Goal: Information Seeking & Learning: Learn about a topic

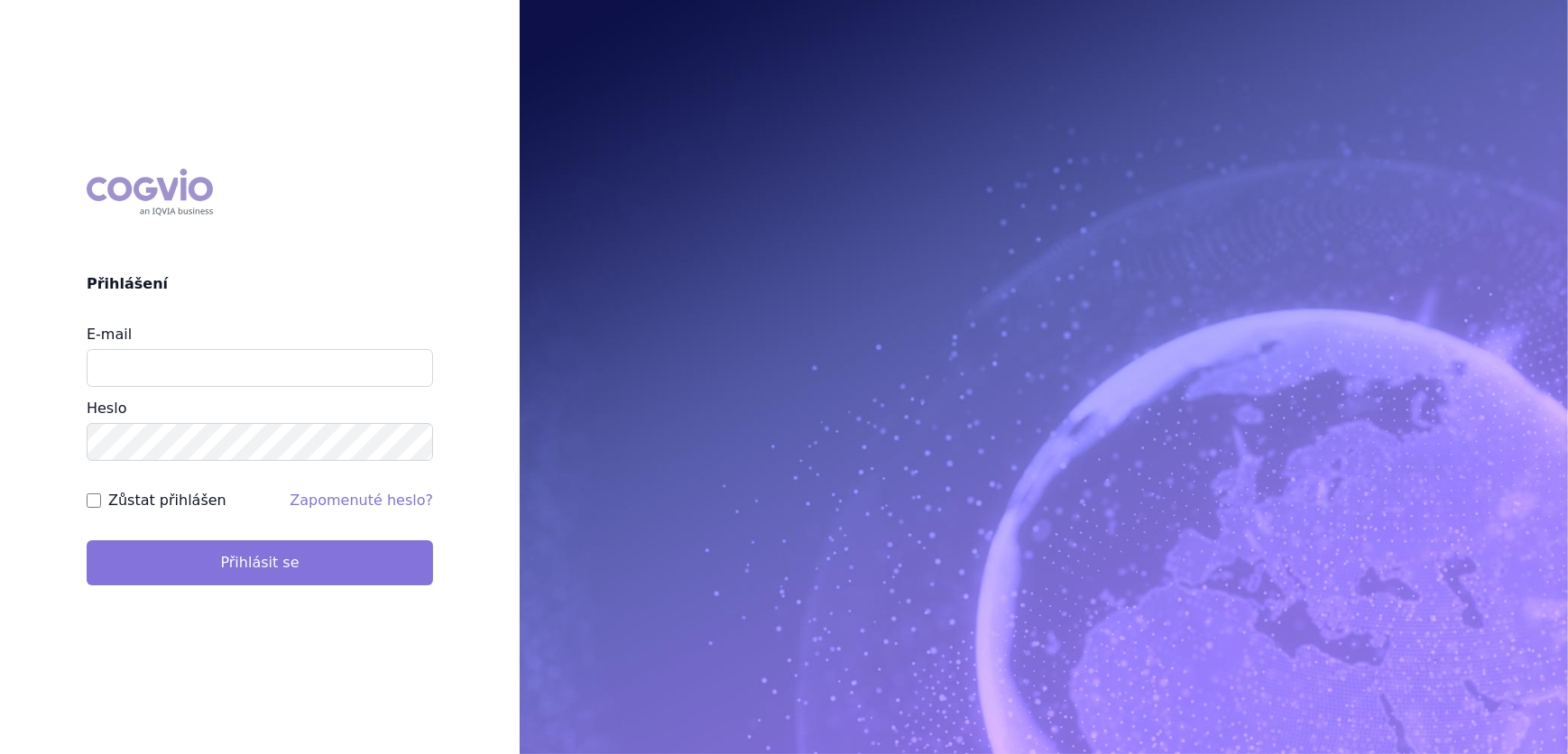
type input "veronika.damborska@vzp.cz"
click at [231, 559] on button "Přihlásit se" at bounding box center [260, 562] width 347 height 45
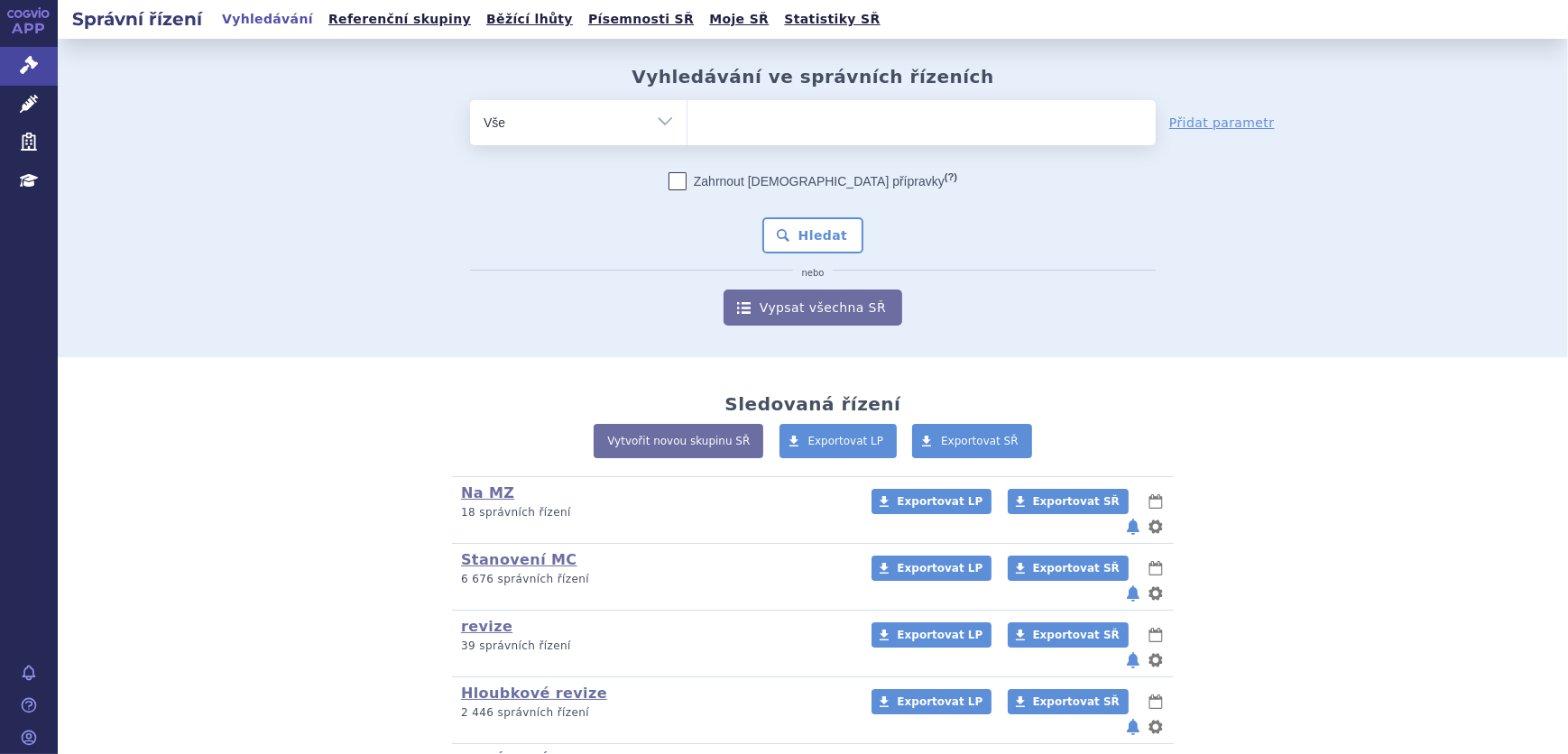
click at [869, 106] on ul at bounding box center [922, 118] width 468 height 38
click at [688, 106] on select at bounding box center [687, 121] width 1 height 45
type input "ka"
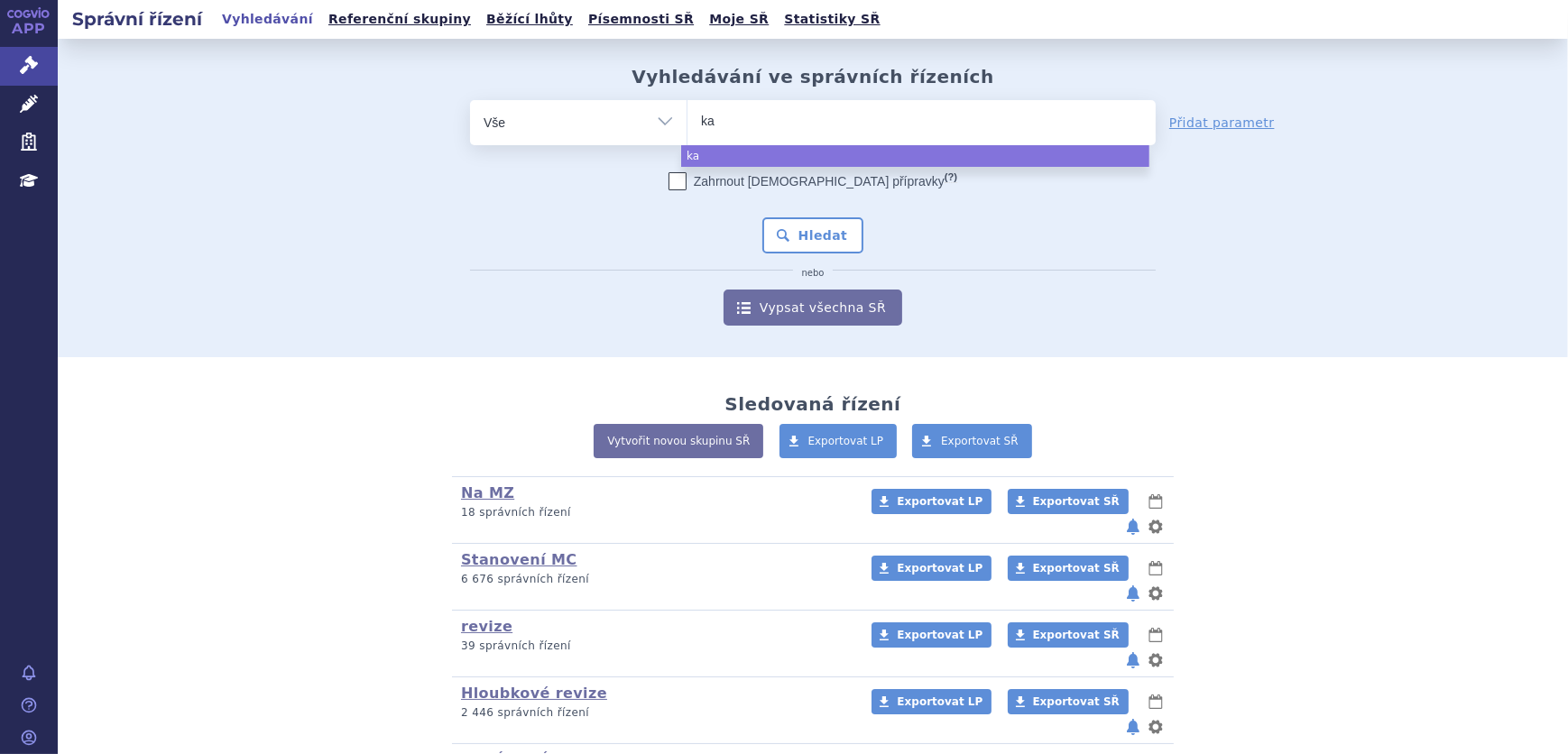
type input "kal"
type input "kalno"
type input "kalnor"
type input "kalnormi"
type input "kalnormin"
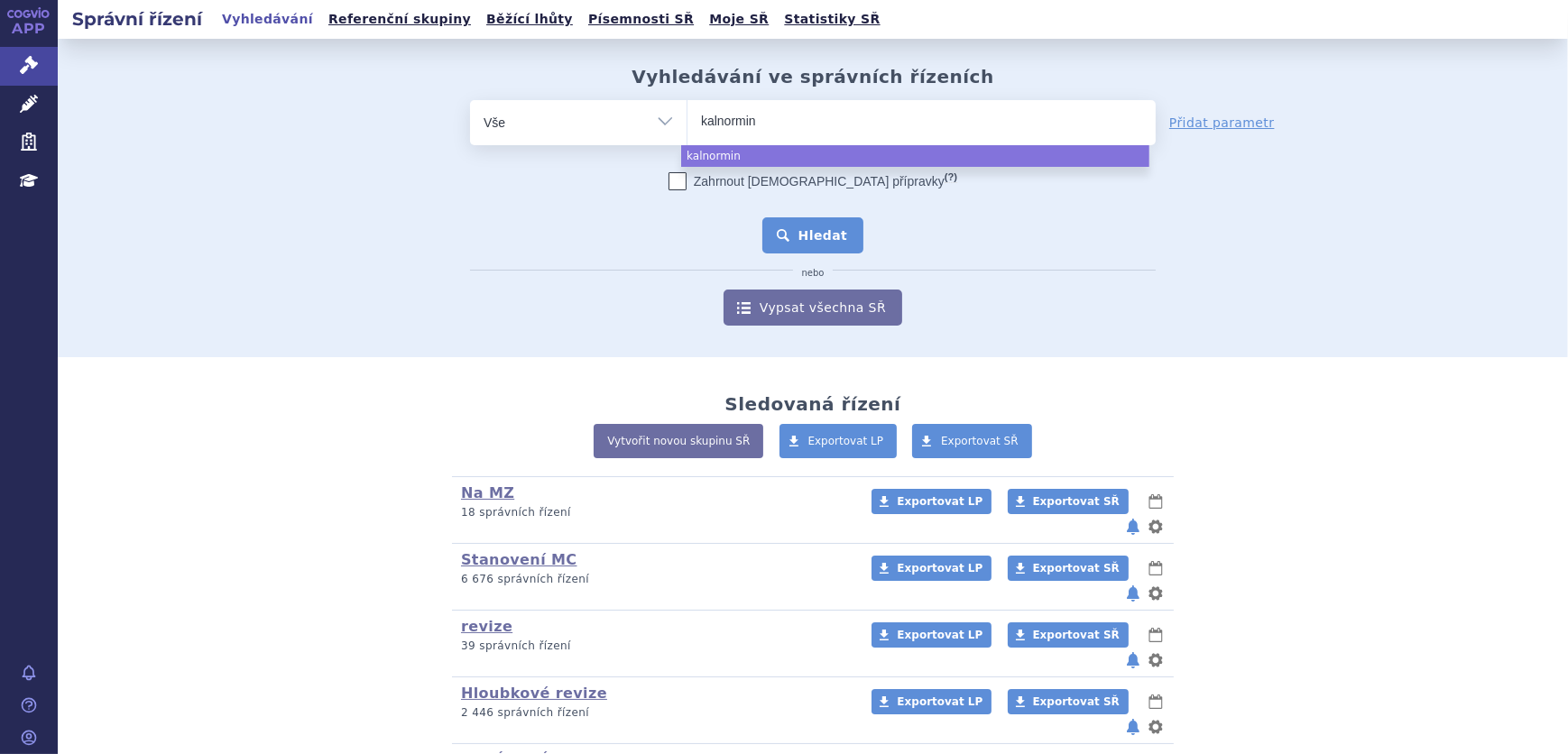
select select "kalnormin"
click at [832, 231] on button "Hledat" at bounding box center [814, 235] width 102 height 36
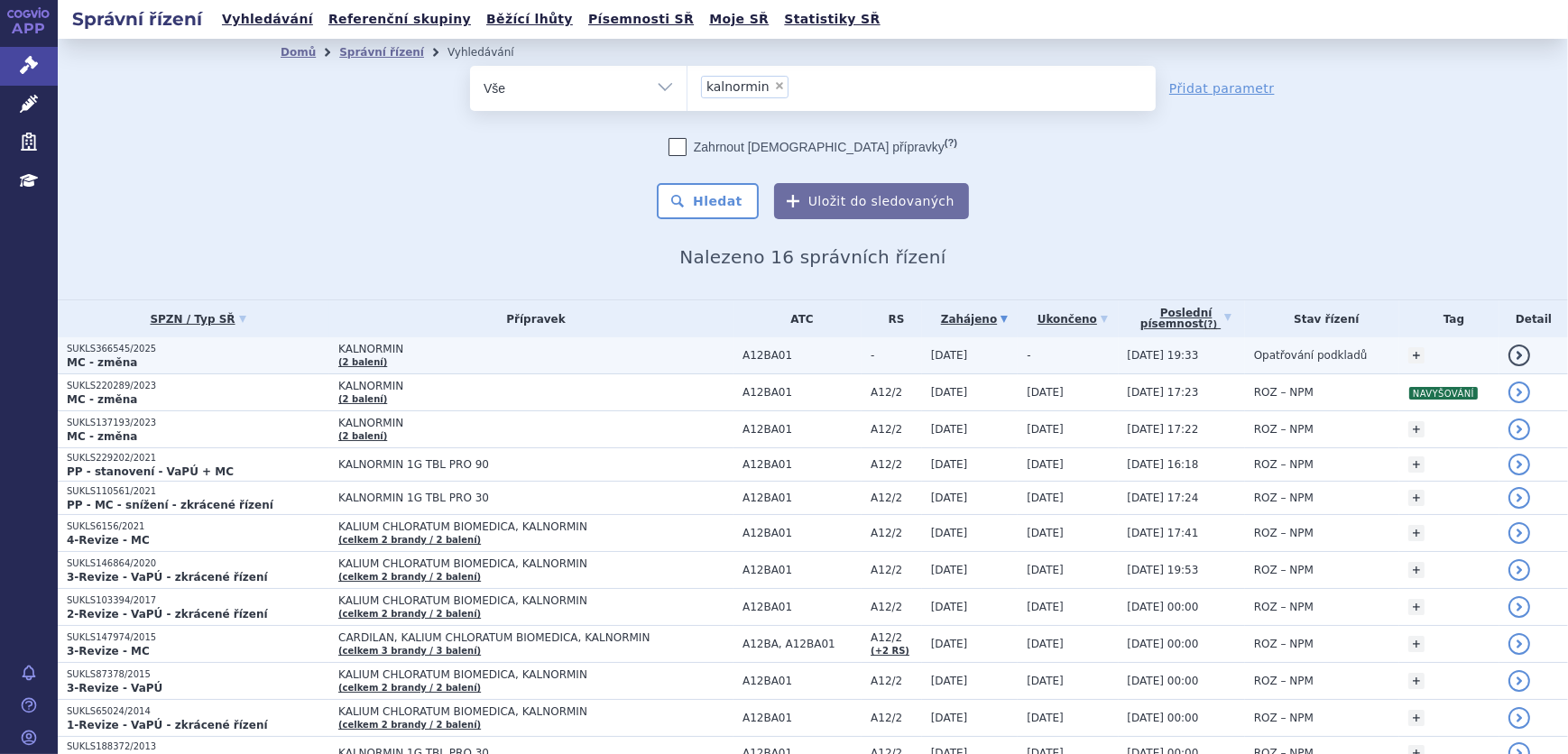
click at [510, 355] on td "KALNORMIN (2 balení)" at bounding box center [532, 355] width 405 height 37
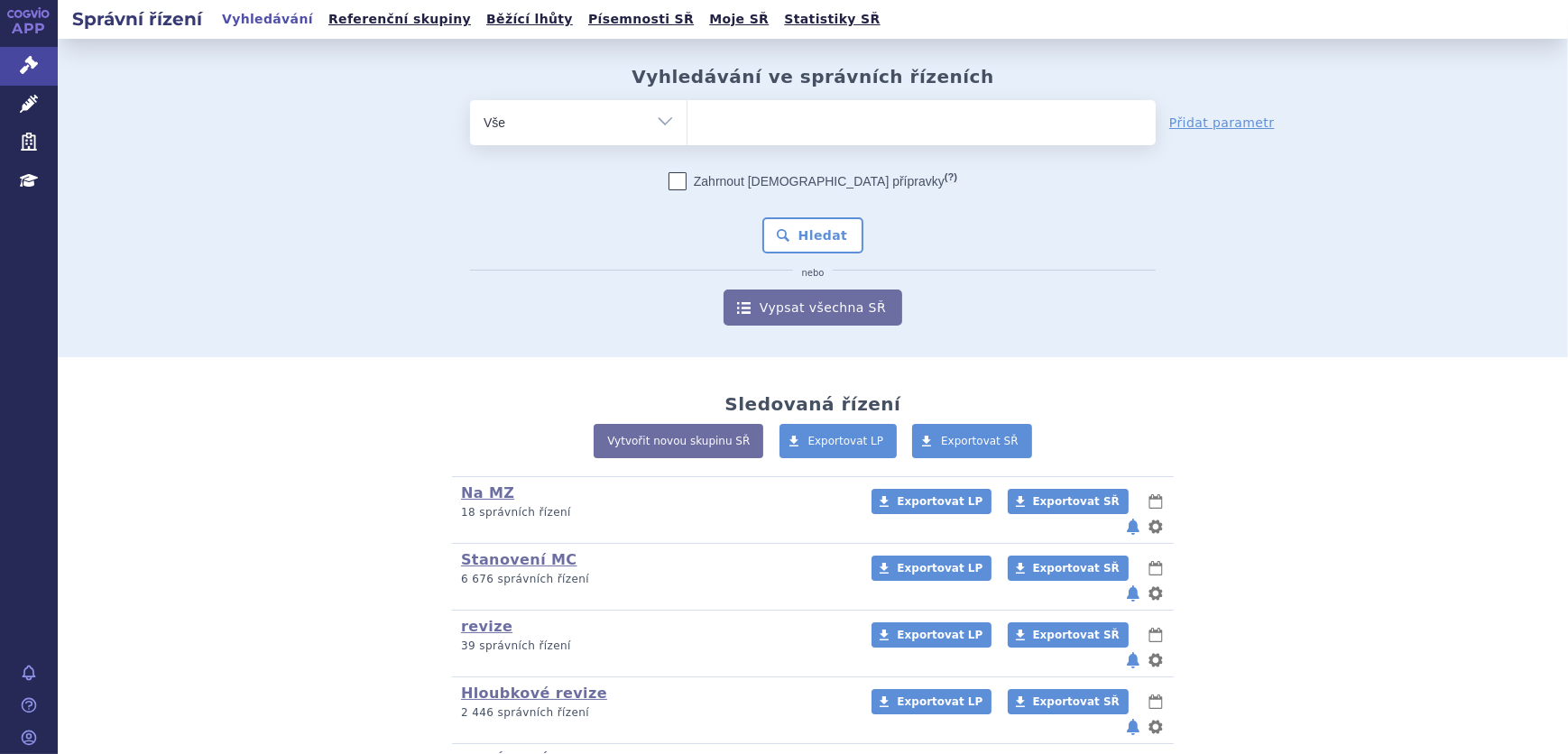
click at [646, 132] on select "Vše Spisová značka Typ SŘ Přípravek/SUKL kód Účastník/Držitel" at bounding box center [578, 120] width 217 height 40
select select "filter-atc-group"
click at [470, 100] on select "Vše Spisová značka Typ SŘ Přípravek/SUKL kód Účastník/Držitel" at bounding box center [578, 120] width 217 height 40
click at [788, 130] on ul at bounding box center [922, 118] width 468 height 38
click at [688, 130] on select at bounding box center [687, 121] width 1 height 45
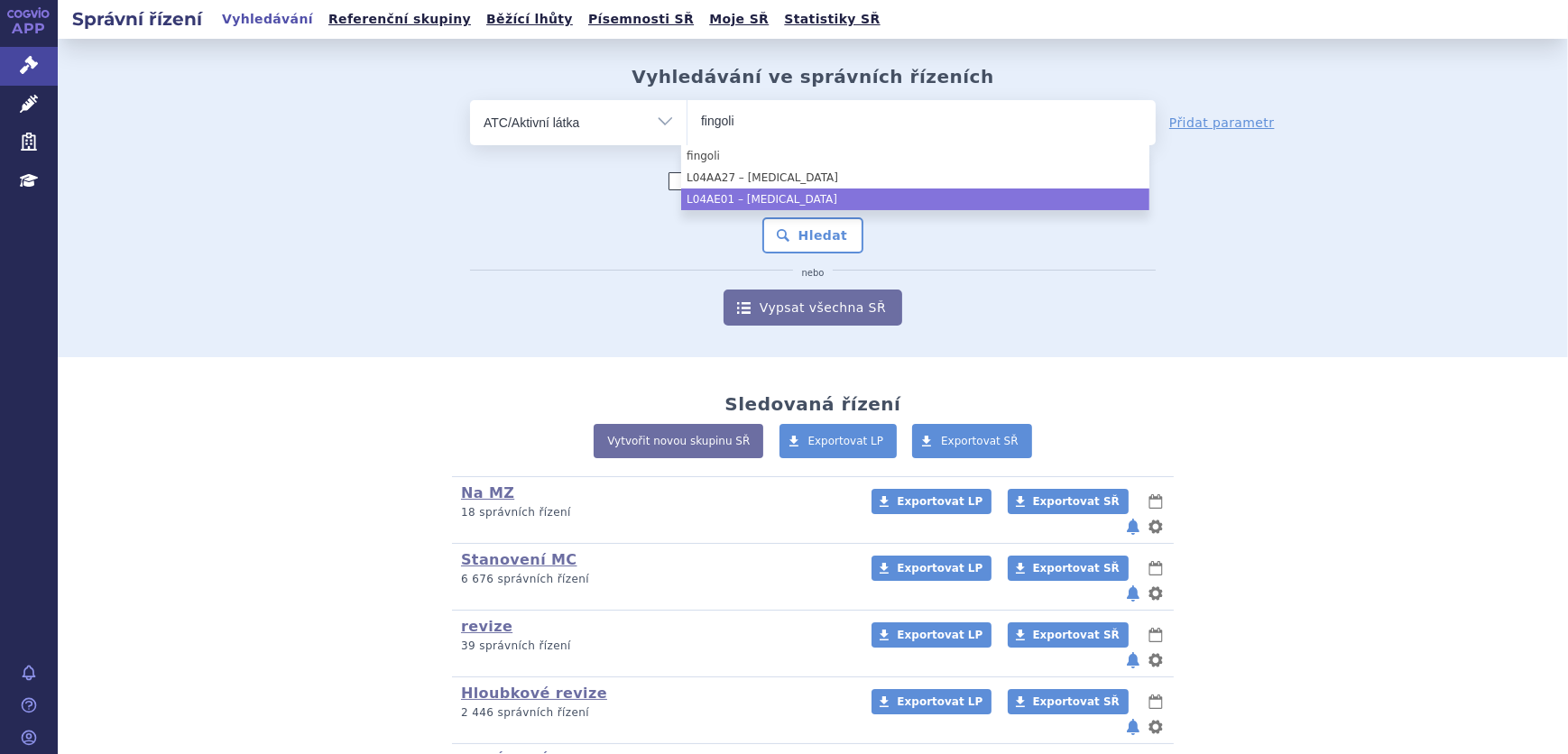
type input "fingoli"
drag, startPoint x: 790, startPoint y: 197, endPoint x: 809, endPoint y: 216, distance: 26.9
select select "L04AE01"
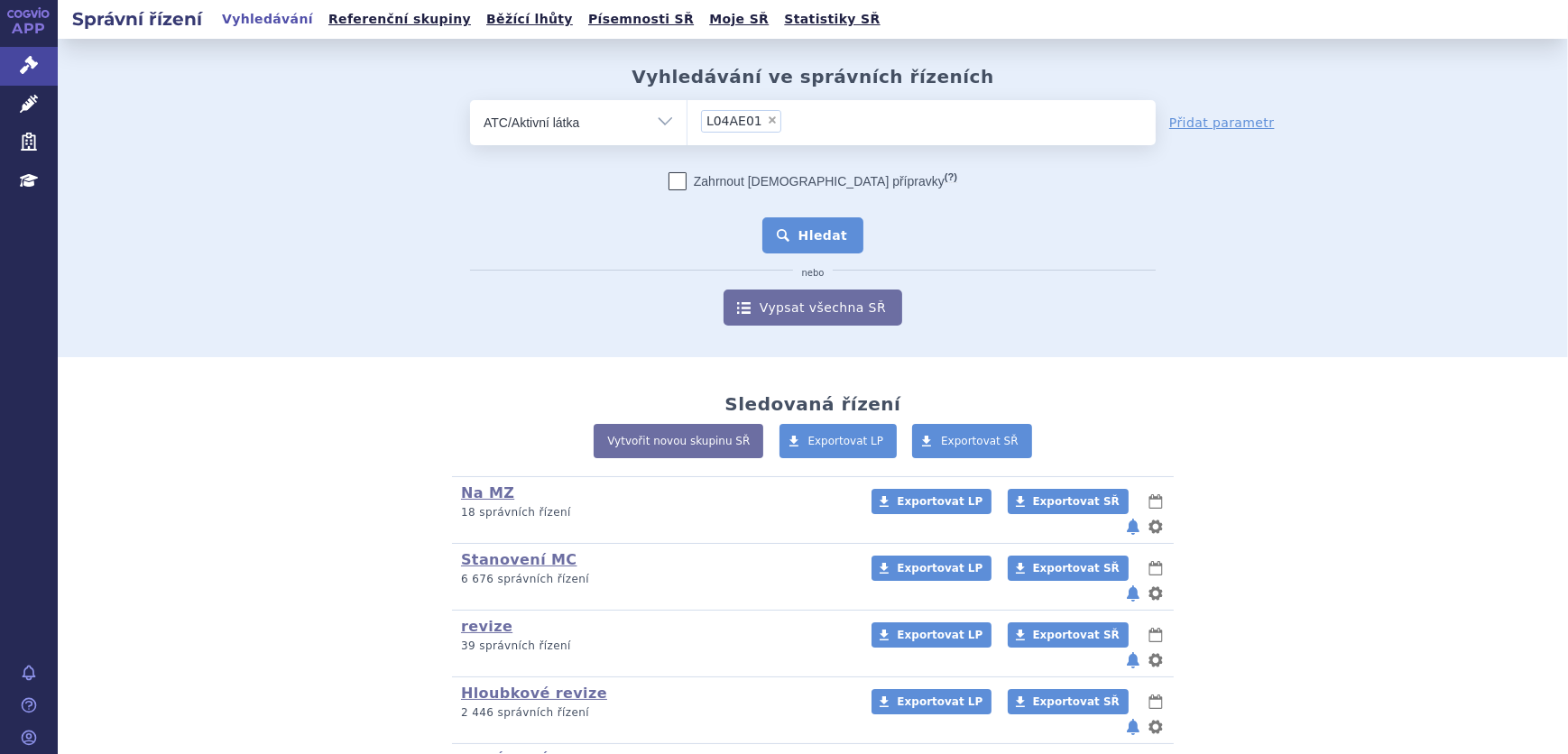
click at [811, 250] on button "Hledat" at bounding box center [814, 235] width 102 height 36
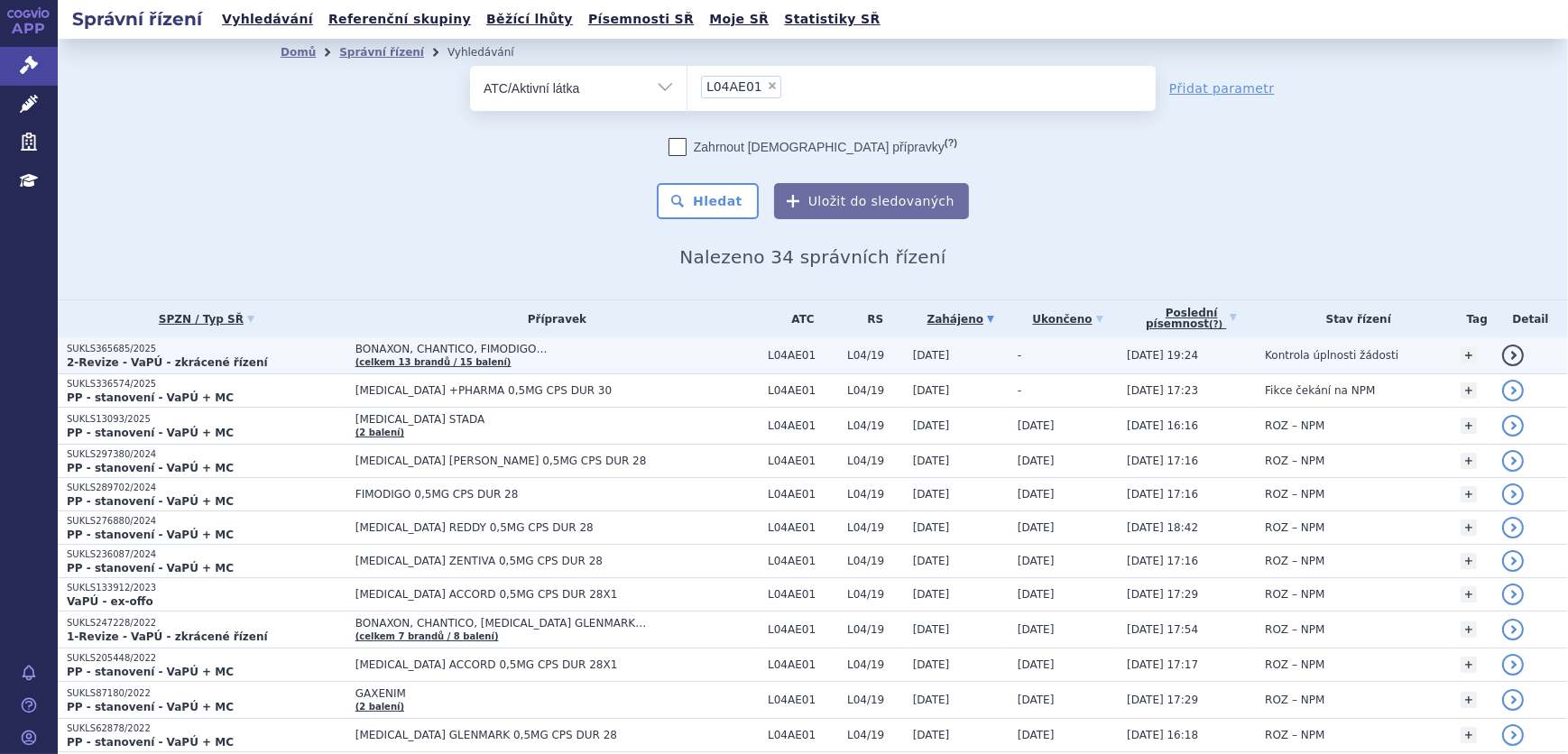
click at [512, 361] on td "BONAXON, CHANTICO, FIMODIGO… (celkem 13 brandů / 15 balení)" at bounding box center [553, 355] width 412 height 37
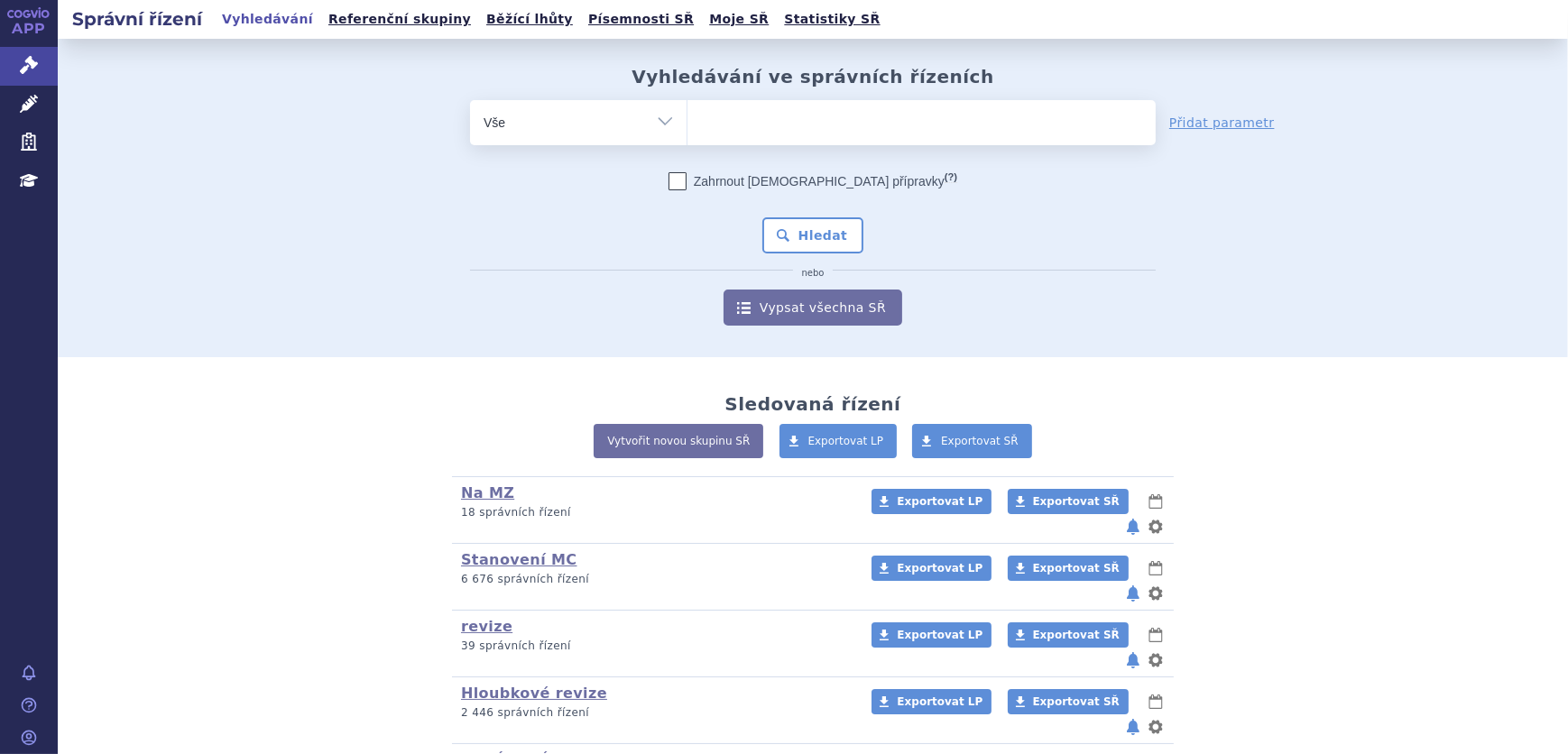
click at [875, 127] on ul at bounding box center [922, 118] width 468 height 38
click at [688, 127] on select at bounding box center [687, 121] width 1 height 45
type input "ap"
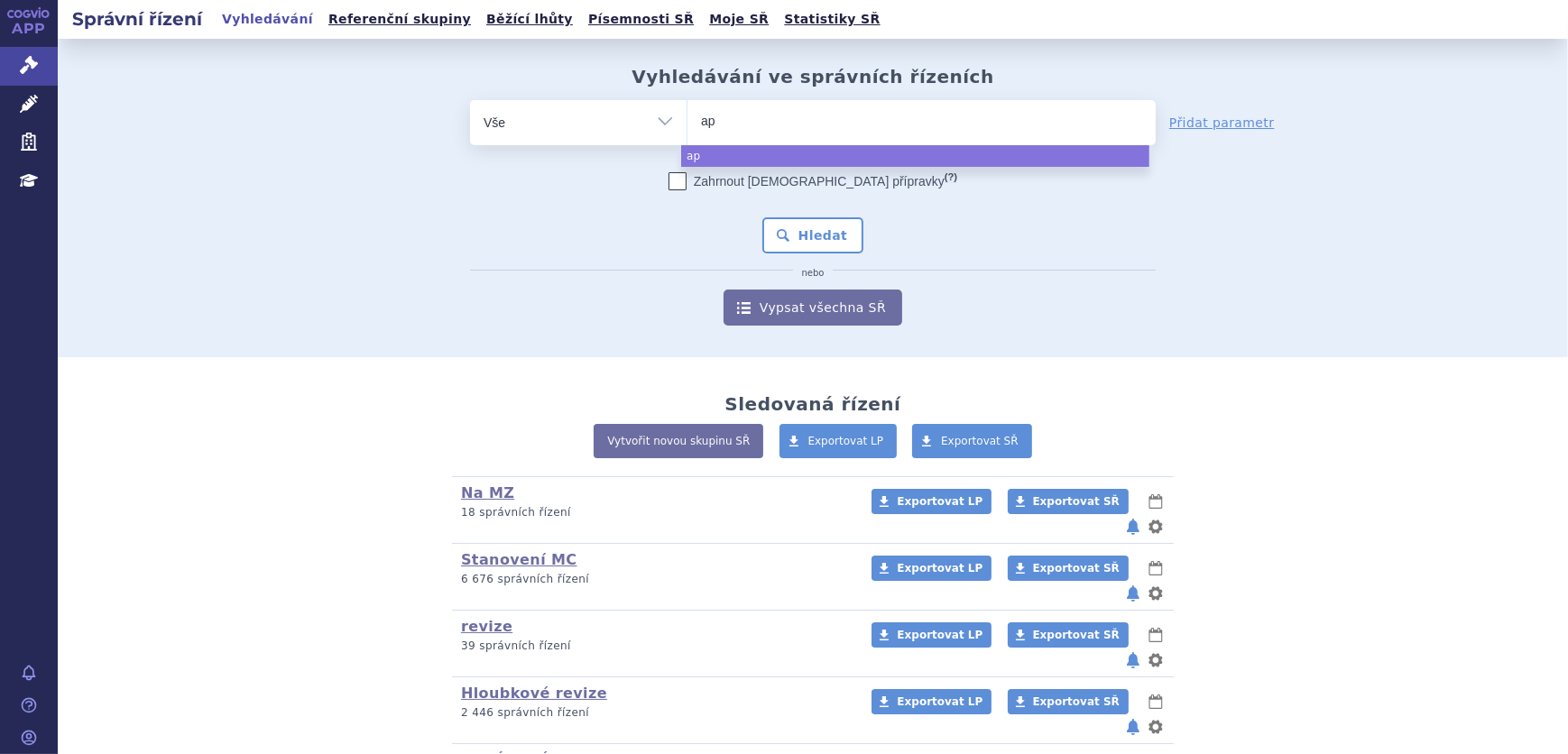
type input "apr"
type input "aprem"
type input "apremi"
type input "apremila"
type input "apremilast"
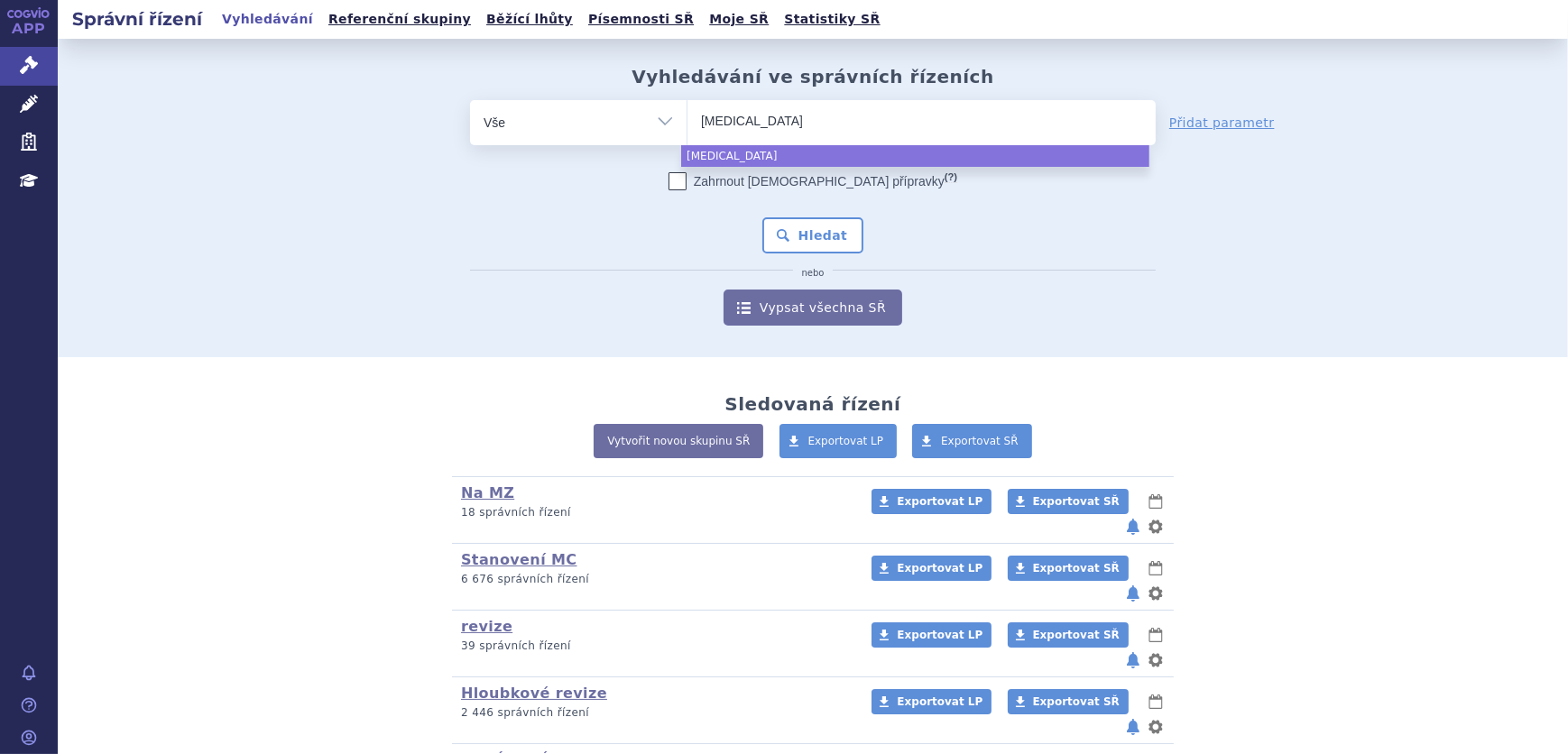
type input "apremilast"
type input "apremilast a"
type input "apremilast ac"
type input "apremilast acco"
type input "apremilast accor"
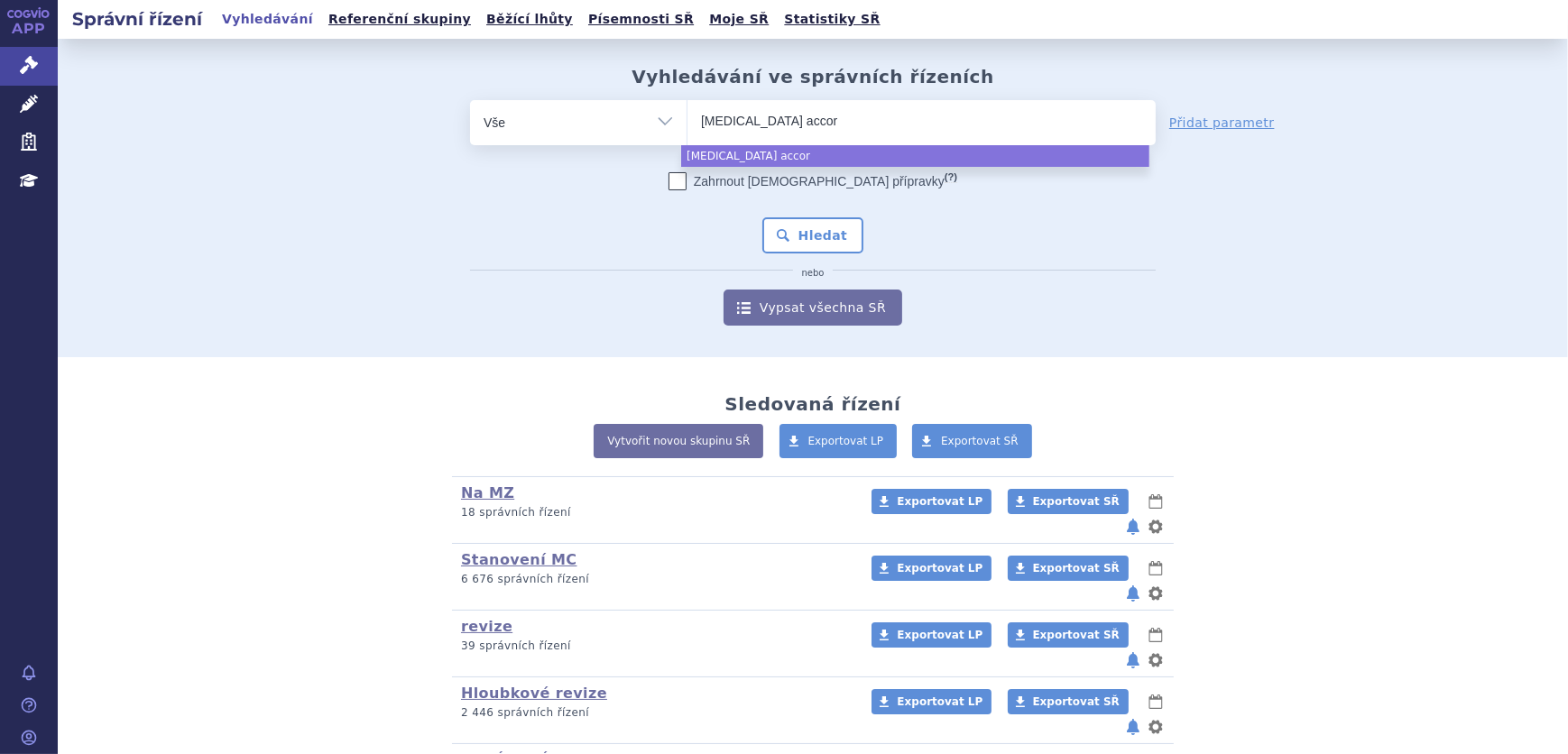
type input "apremilast accord"
select select "apremilast accord"
click at [815, 235] on button "Hledat" at bounding box center [814, 235] width 102 height 36
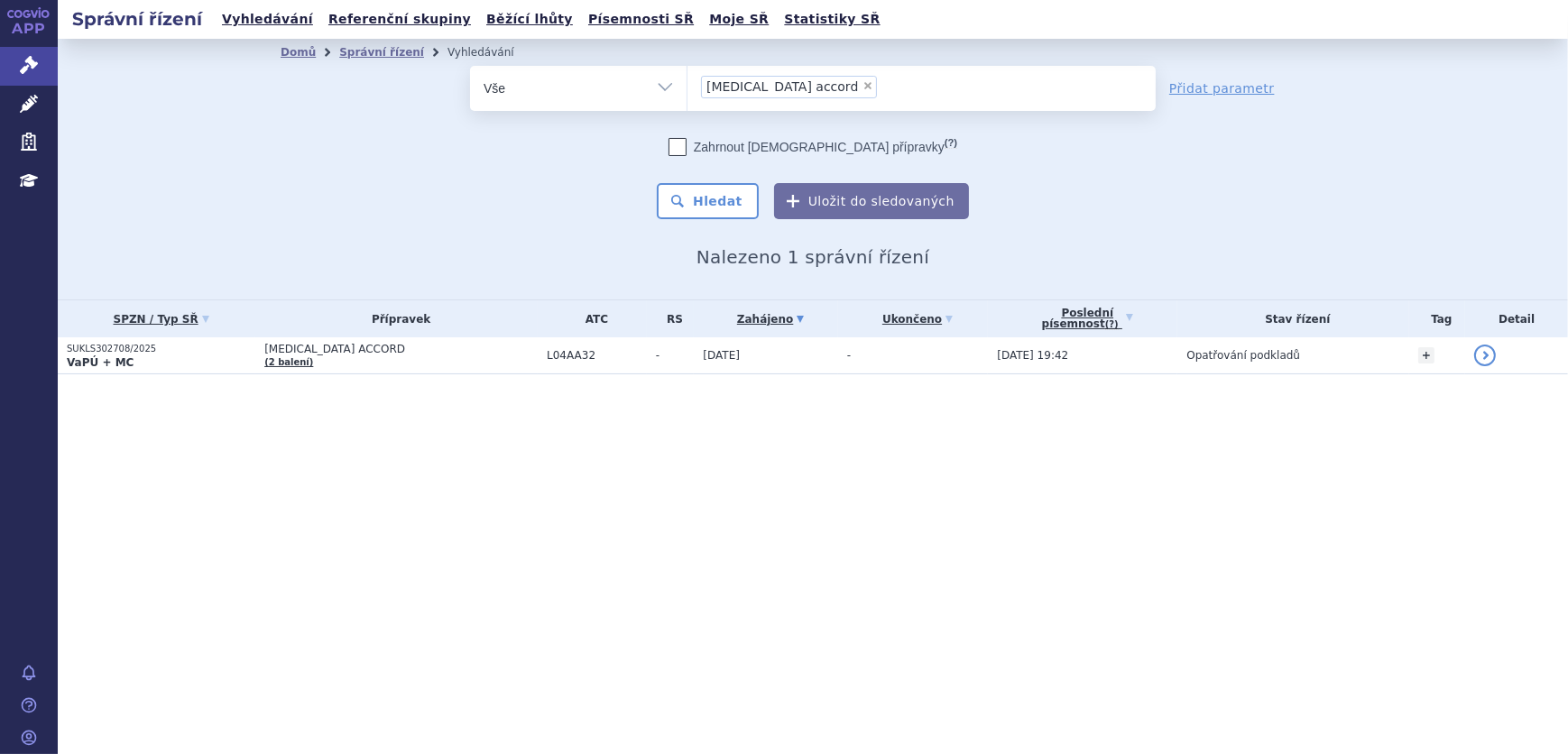
click at [808, 542] on div "Správní řízení Vyhledávání Referenční skupiny Běžící lhůty Písemnosti SŘ Moje S…" at bounding box center [813, 377] width 1510 height 754
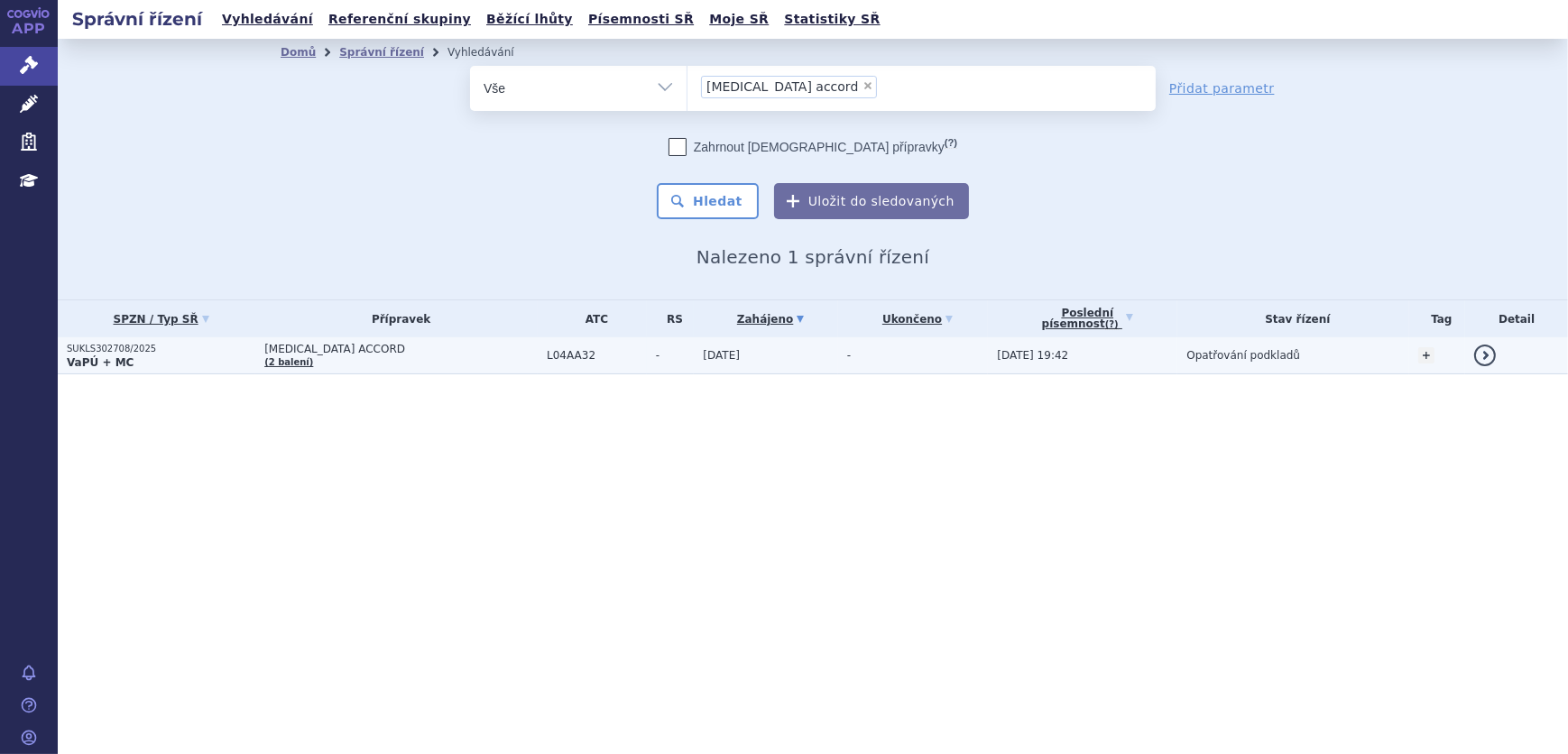
click at [838, 351] on td "-" at bounding box center [913, 355] width 150 height 37
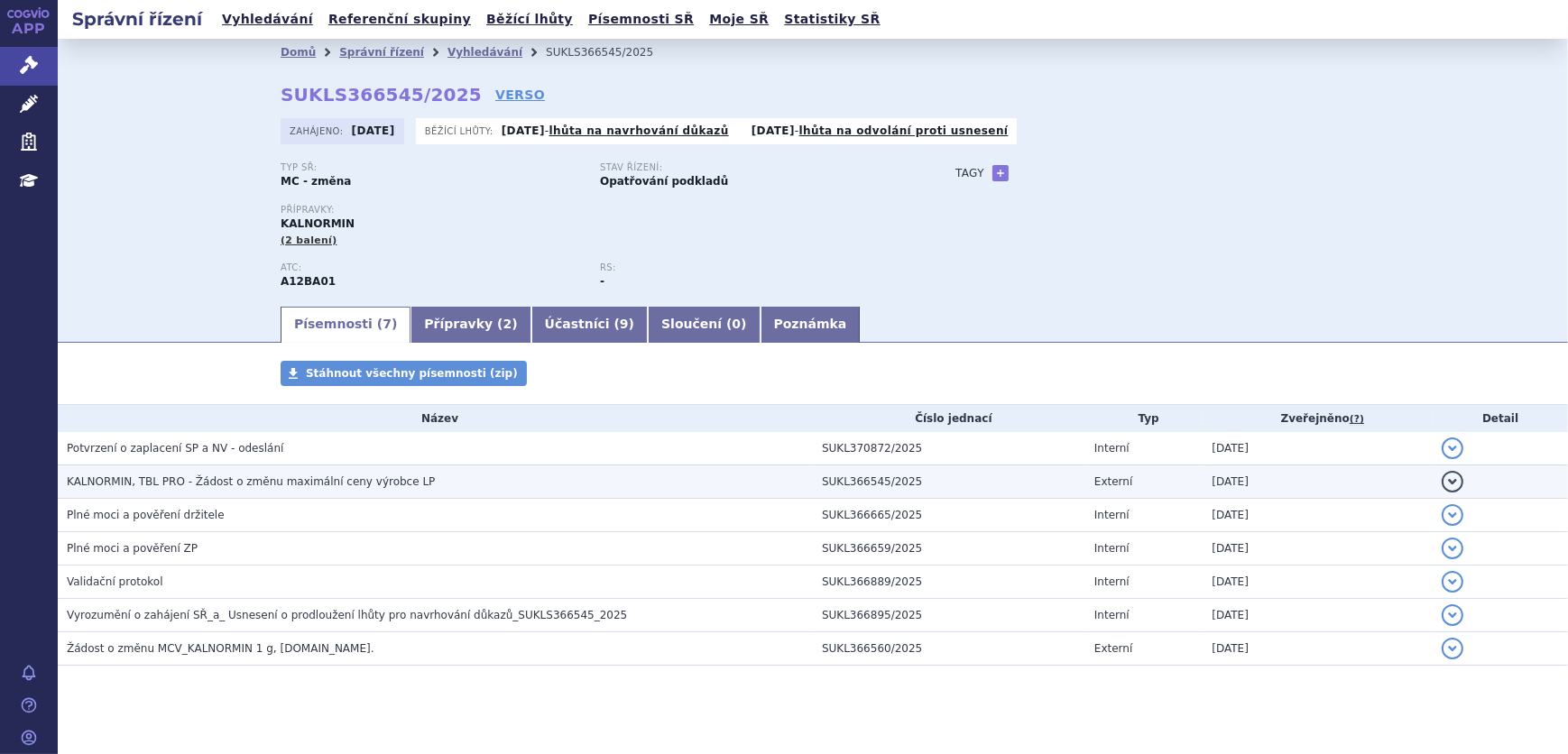
click at [421, 473] on h3 "KALNORMIN, TBL PRO - Žádost o změnu maximální ceny výrobce LP" at bounding box center [439, 481] width 746 height 18
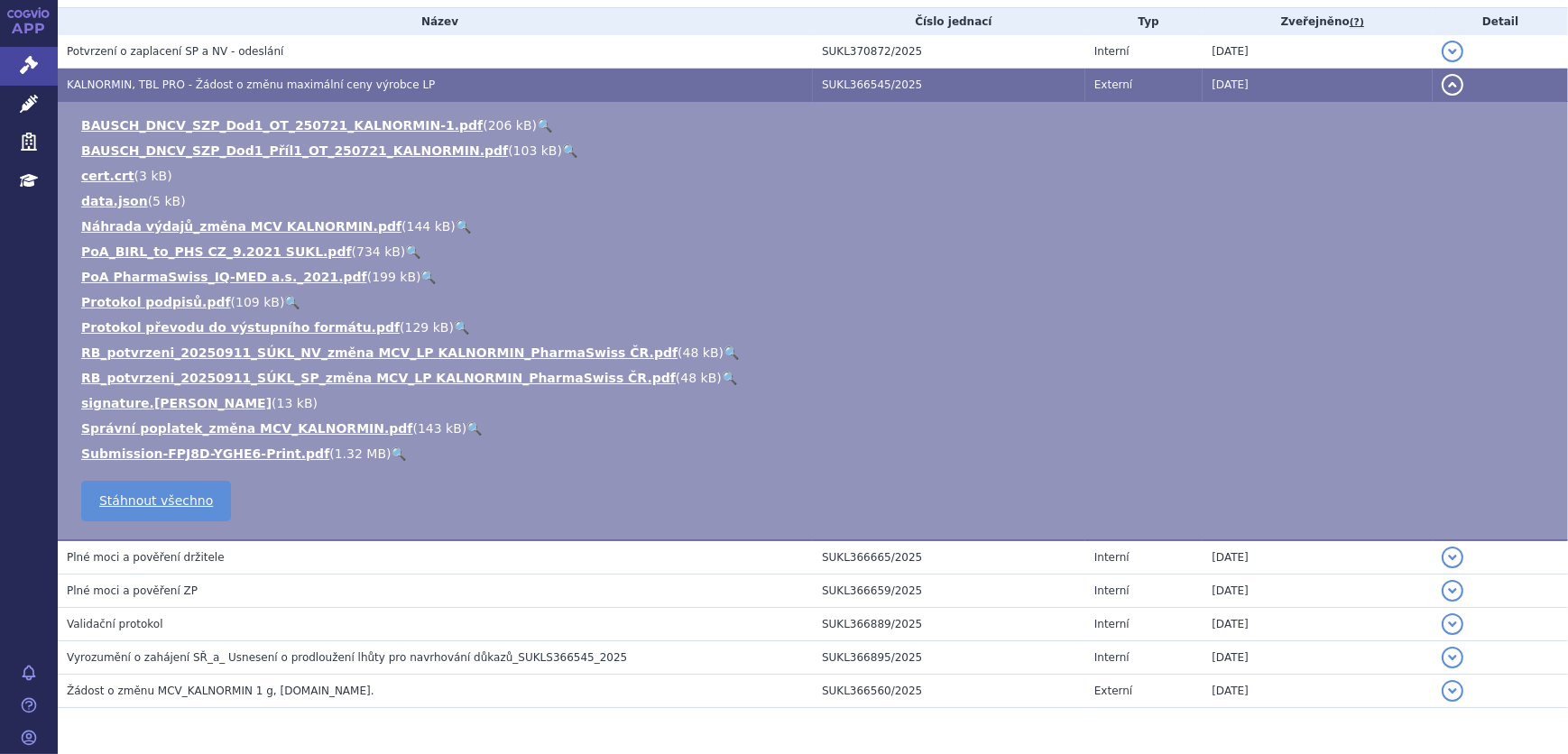
scroll to position [409, 0]
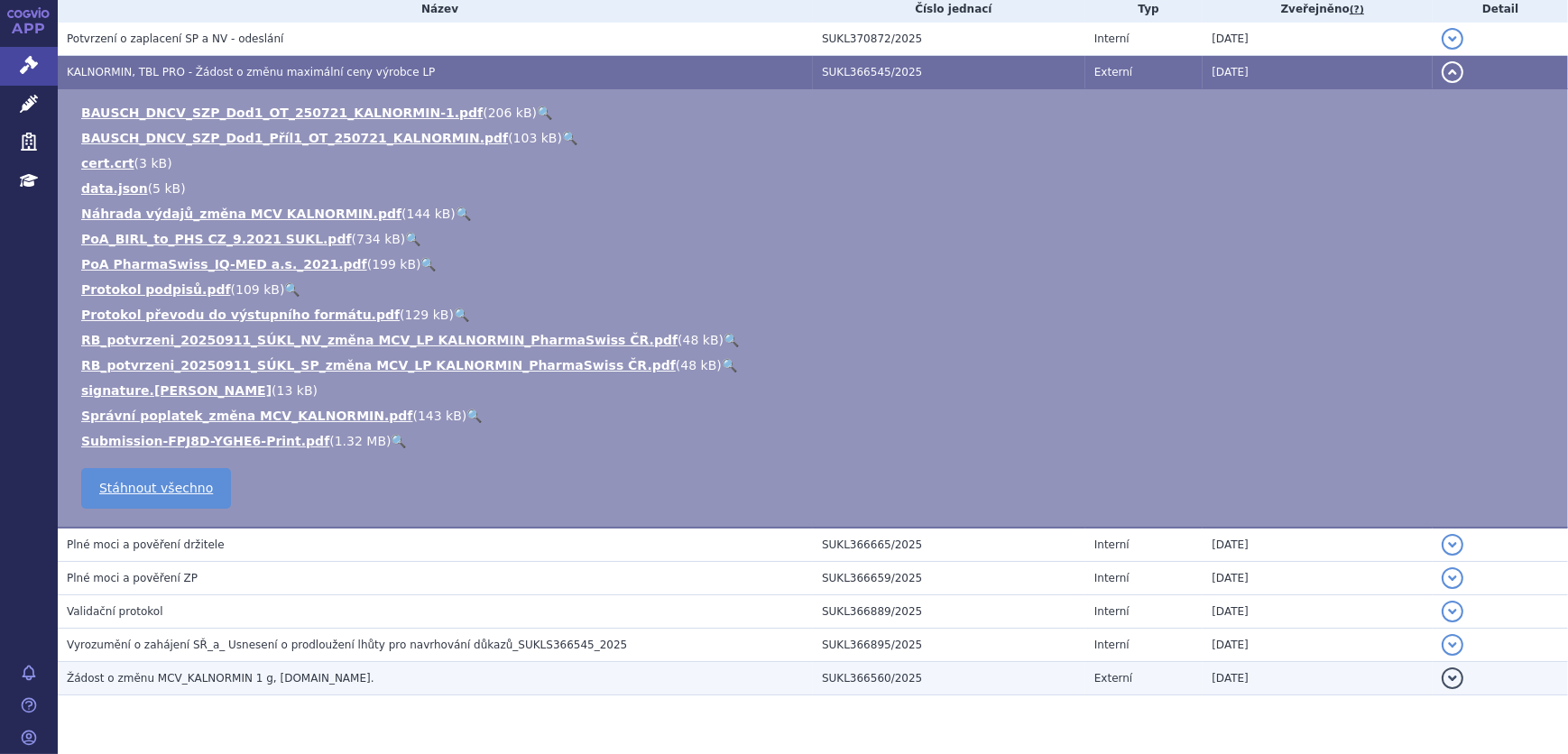
click at [400, 678] on h3 "Žádost o změnu MCV_KALNORMIN 1 g, [DOMAIN_NAME]." at bounding box center [439, 678] width 746 height 18
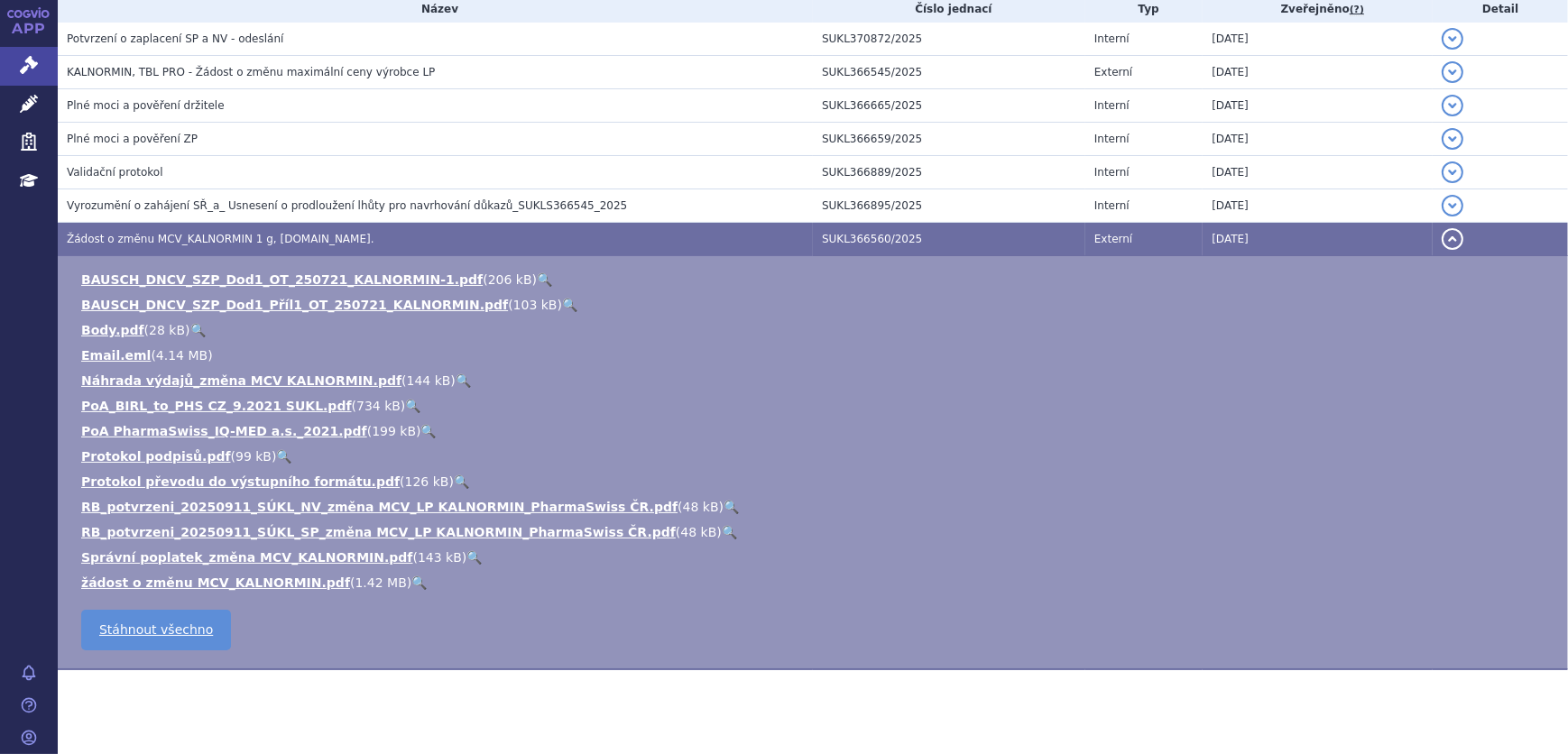
click at [193, 325] on link "🔍" at bounding box center [198, 329] width 15 height 14
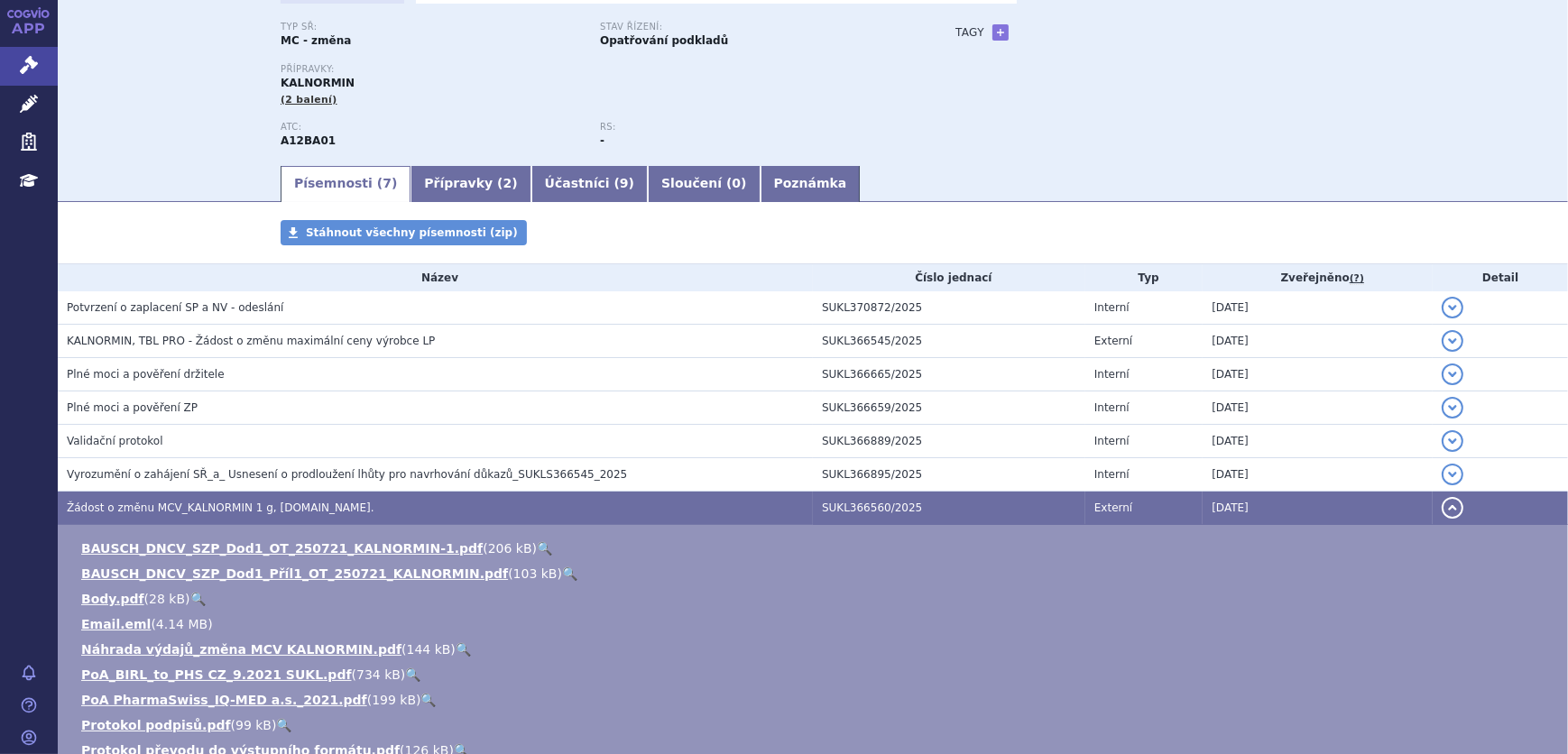
scroll to position [0, 0]
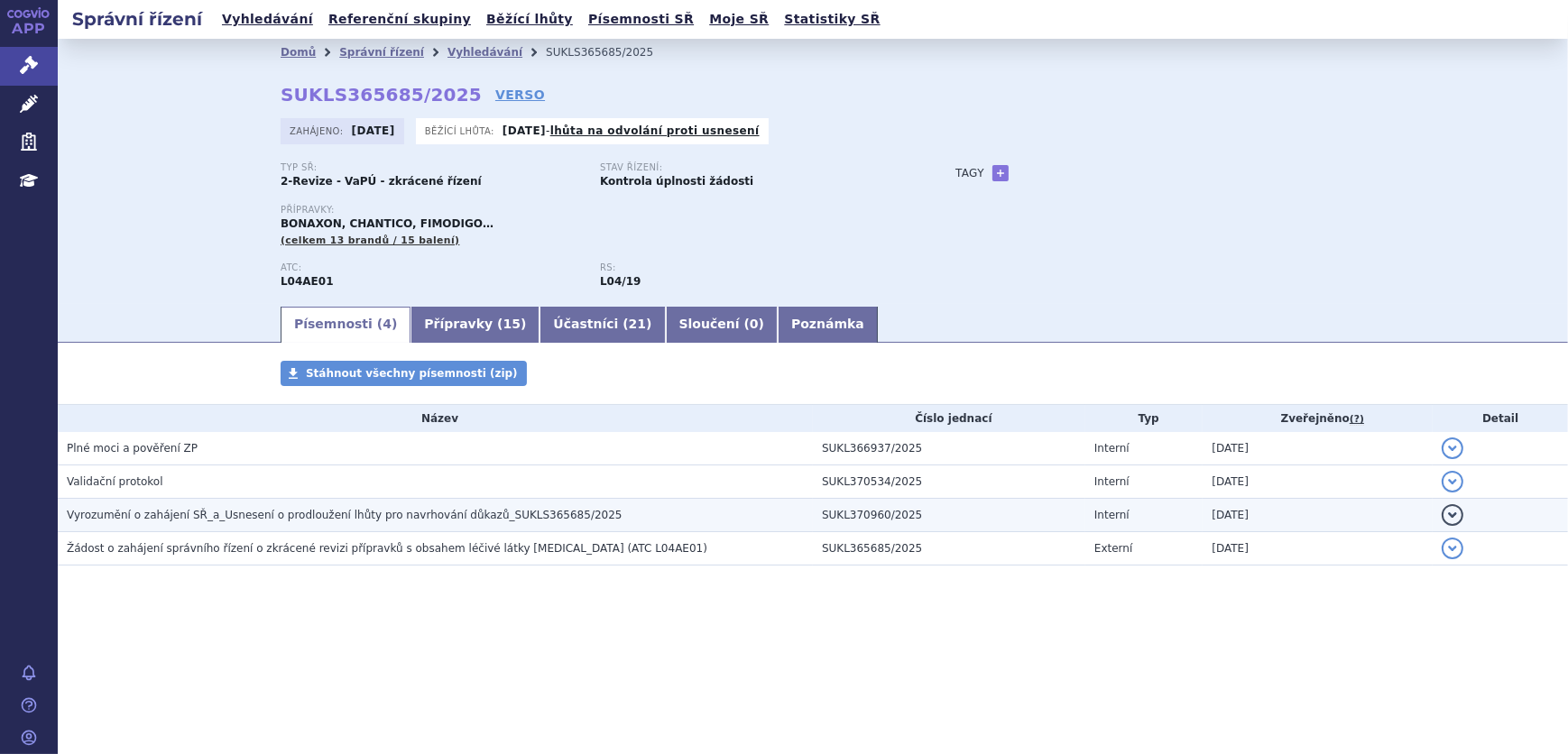
click at [343, 523] on h3 "Vyrozumění o zahájení SŘ_a_Usnesení o prodloužení lhůty pro navrhování důkazů_S…" at bounding box center [439, 515] width 746 height 18
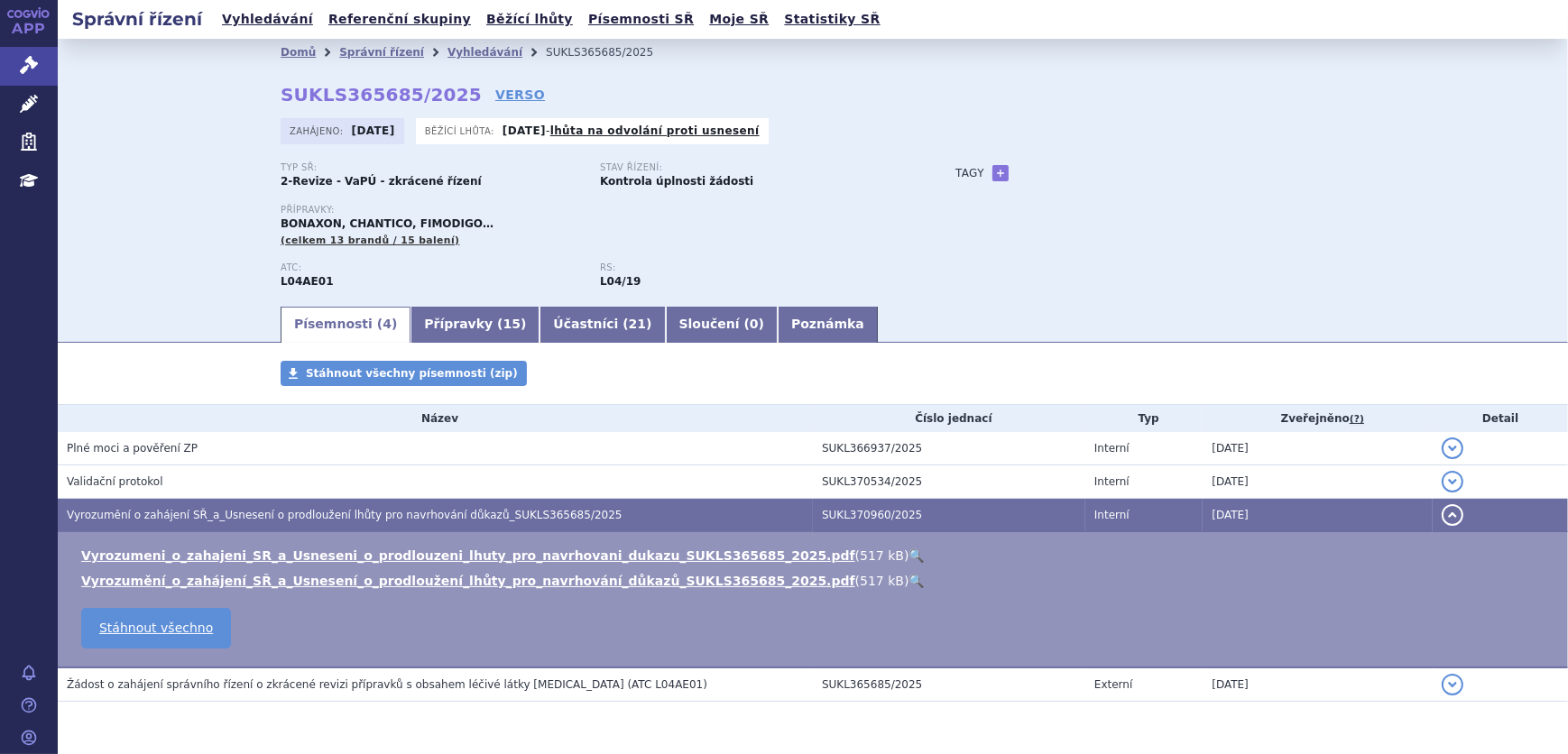
click at [909, 556] on link "🔍" at bounding box center [917, 556] width 15 height 14
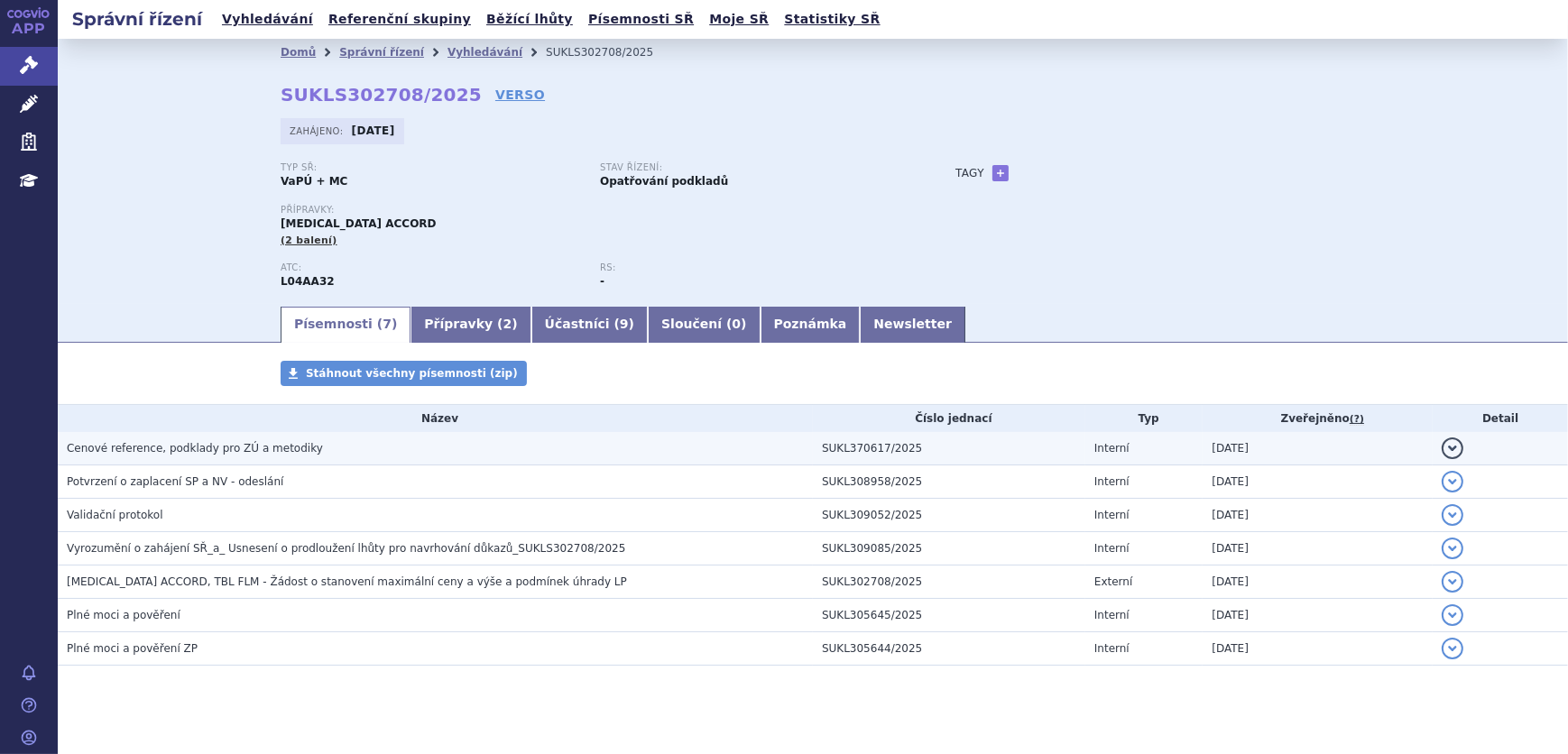
click at [544, 455] on h3 "Cenové reference, podklady pro ZÚ a metodiky" at bounding box center [439, 448] width 746 height 18
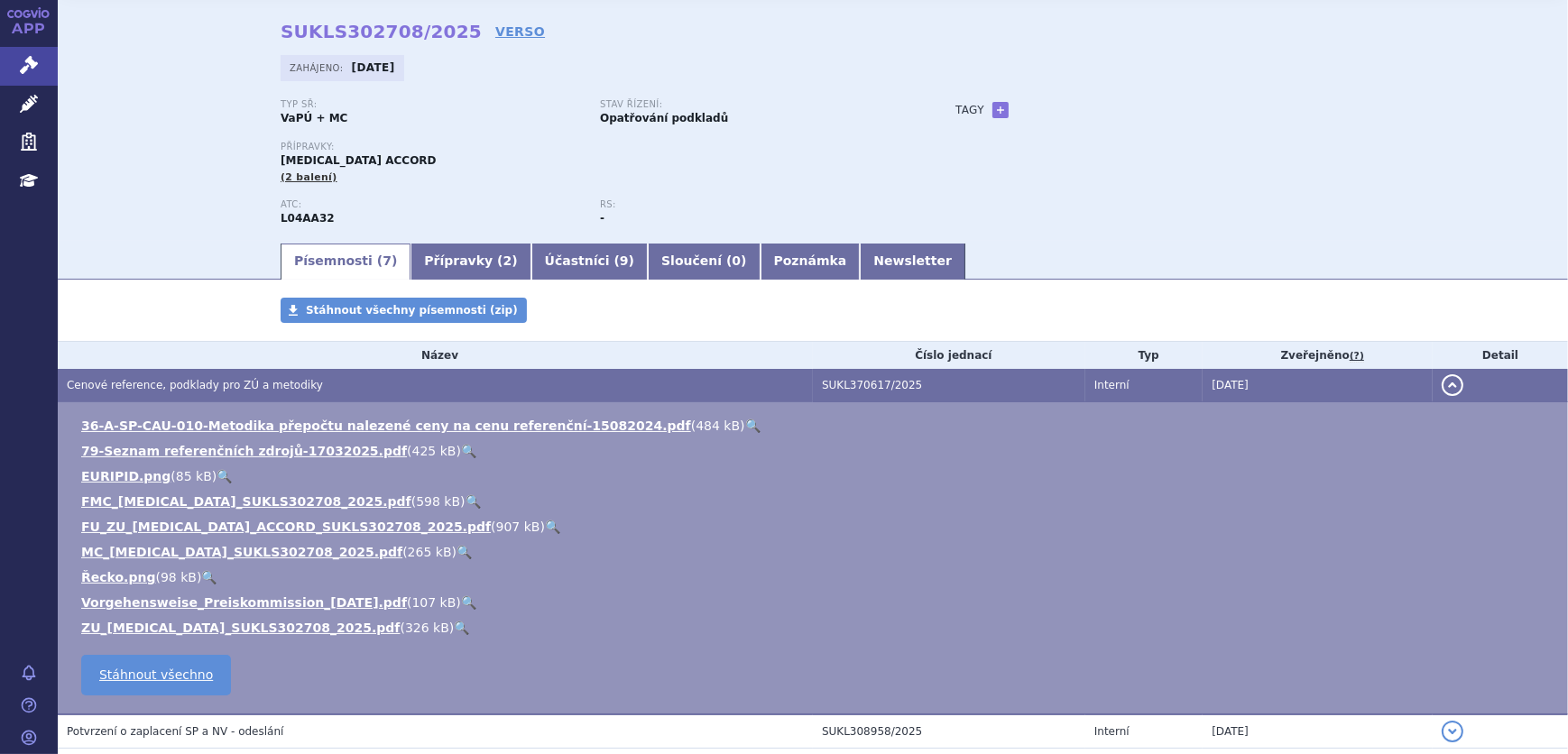
scroll to position [246, 0]
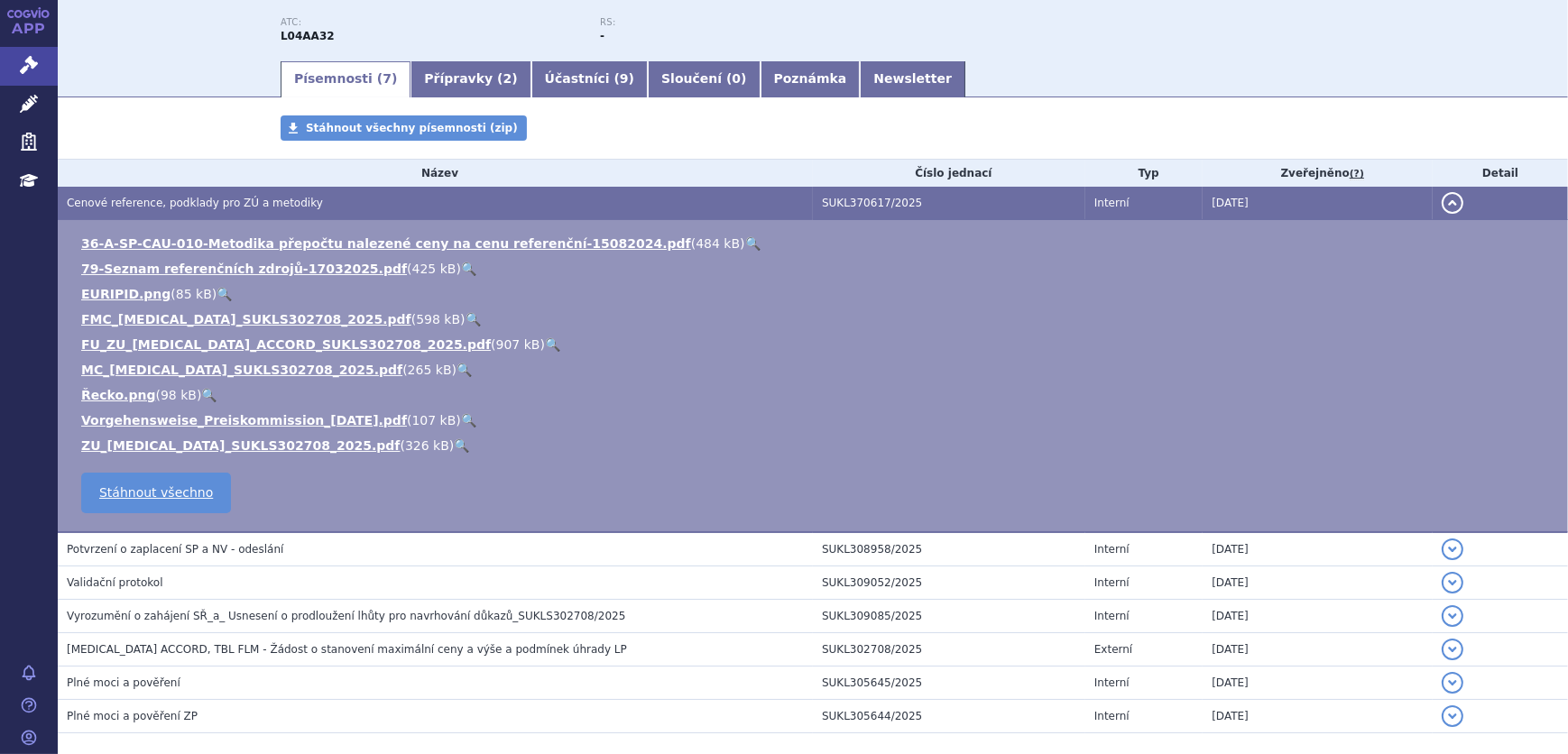
click at [465, 321] on link "🔍" at bounding box center [473, 319] width 15 height 14
click at [545, 343] on link "🔍" at bounding box center [553, 344] width 15 height 14
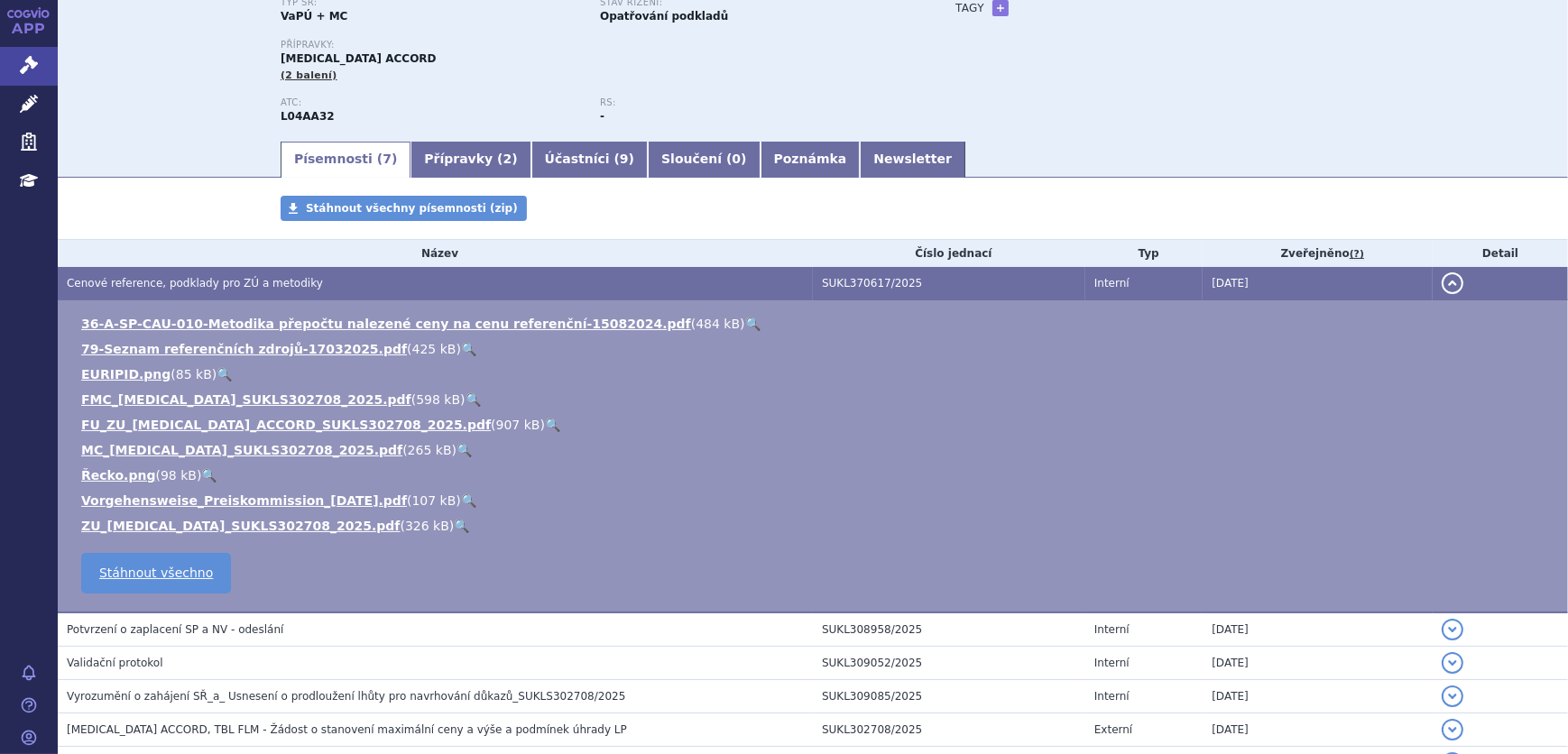
scroll to position [0, 0]
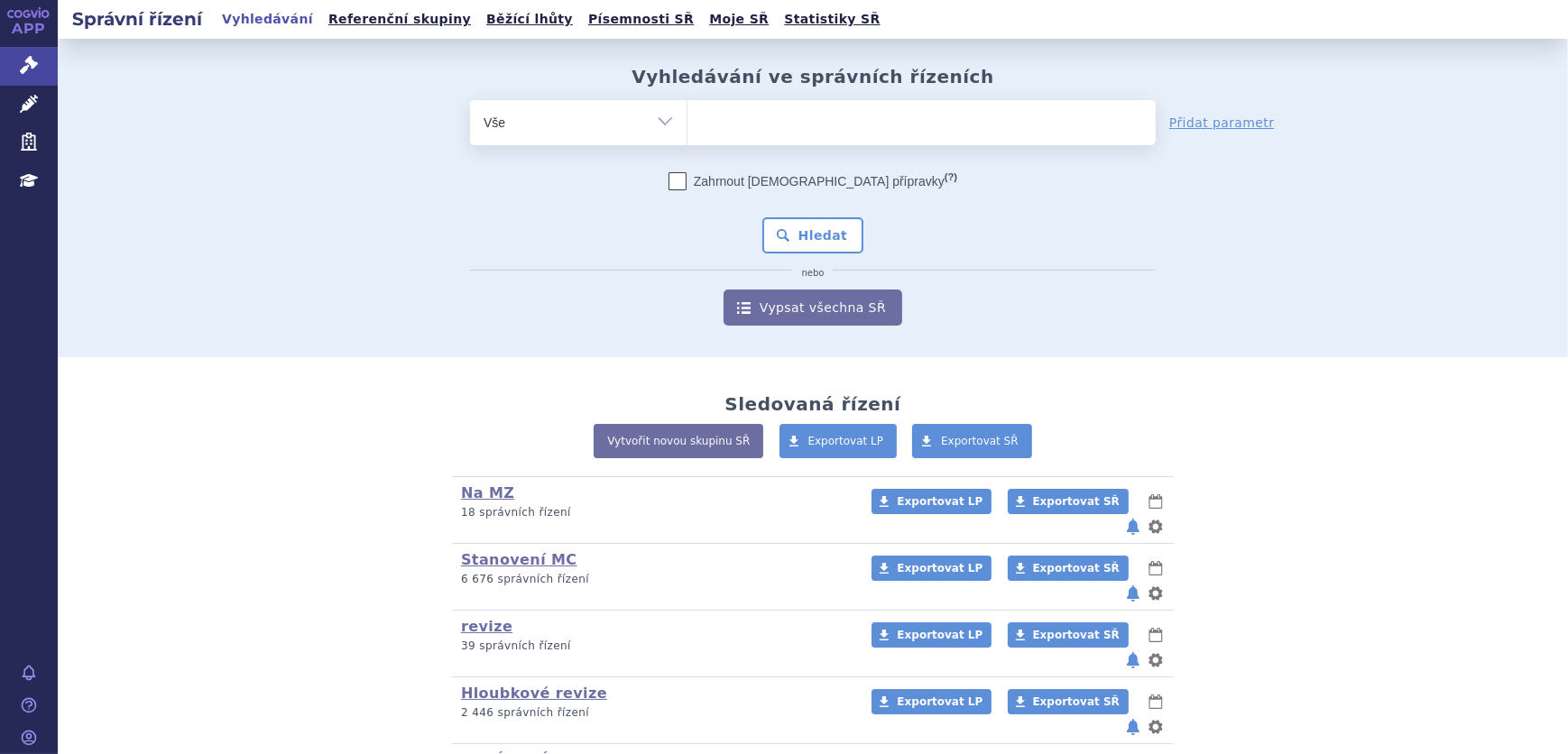
drag, startPoint x: 823, startPoint y: 117, endPoint x: 837, endPoint y: 123, distance: 15.2
click at [825, 118] on ul at bounding box center [922, 118] width 468 height 38
click at [688, 118] on select at bounding box center [687, 121] width 1 height 45
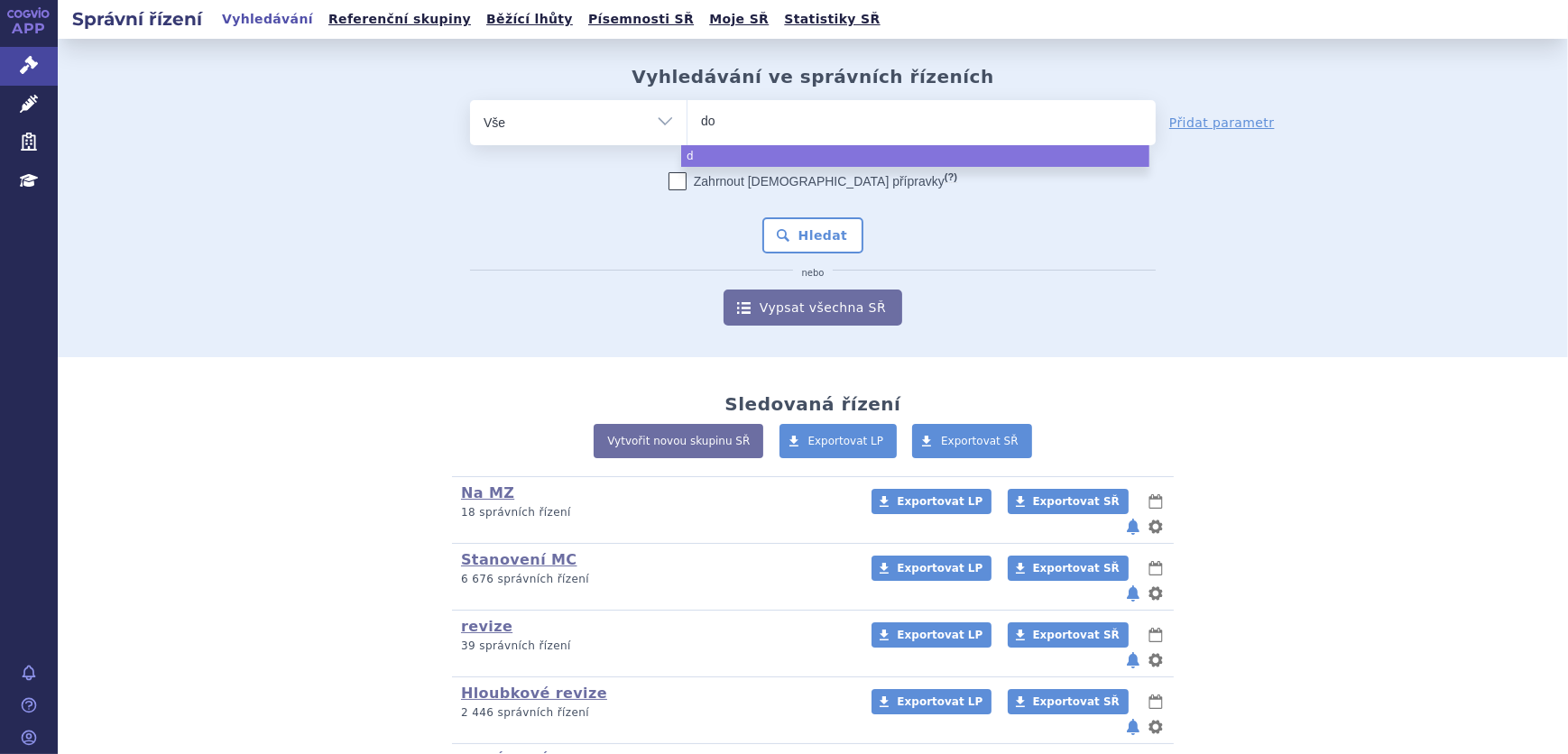
type input "dox"
type input "doxy"
type input "doxyc"
type input "doxycyc"
type input "doxycycl"
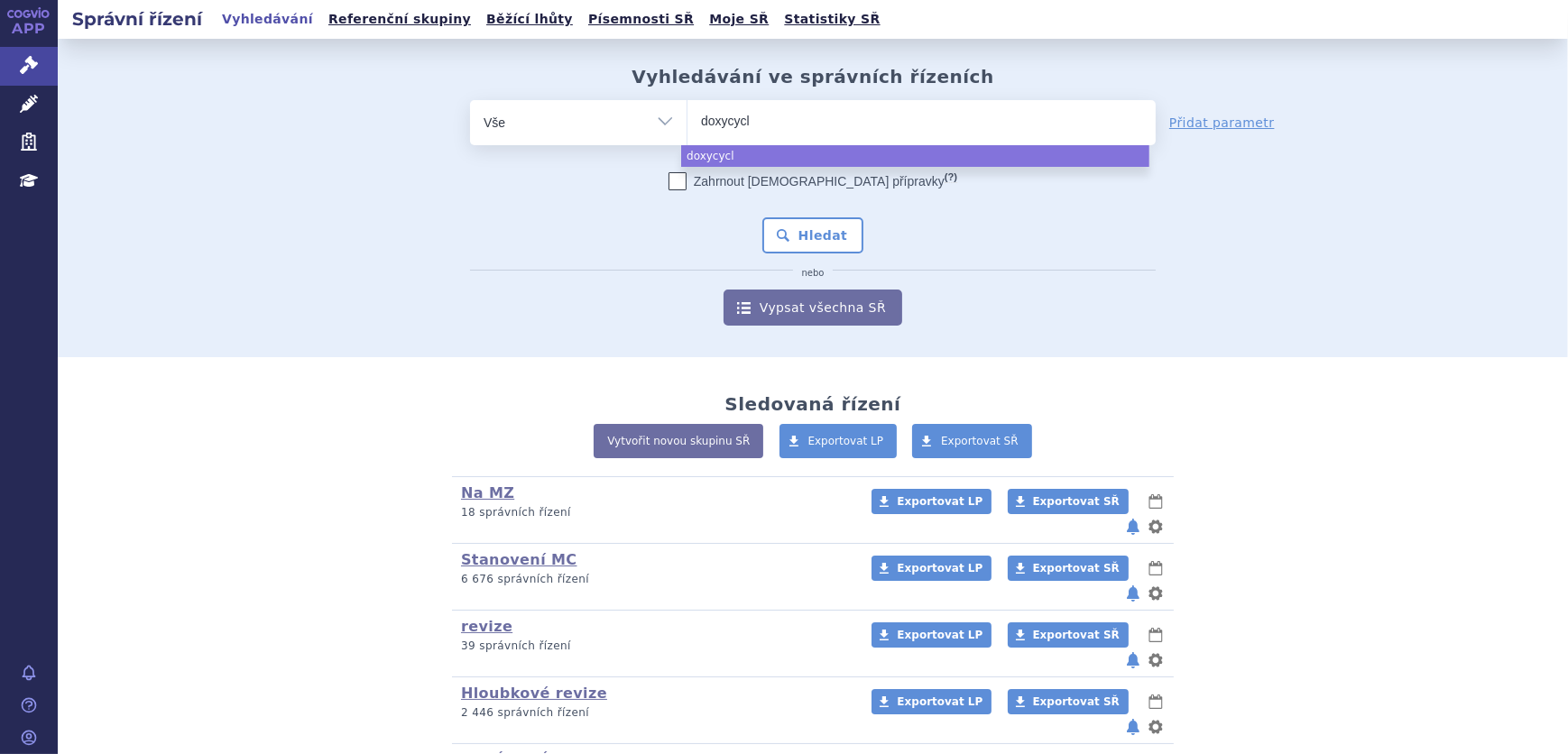
type input "doxycycli"
type input "doxycycline"
select select "doxycycline"
click at [751, 244] on div "Zahrnout bratrské přípravky (?) Hledat nebo Vypsat všechna SŘ" at bounding box center [813, 248] width 686 height 153
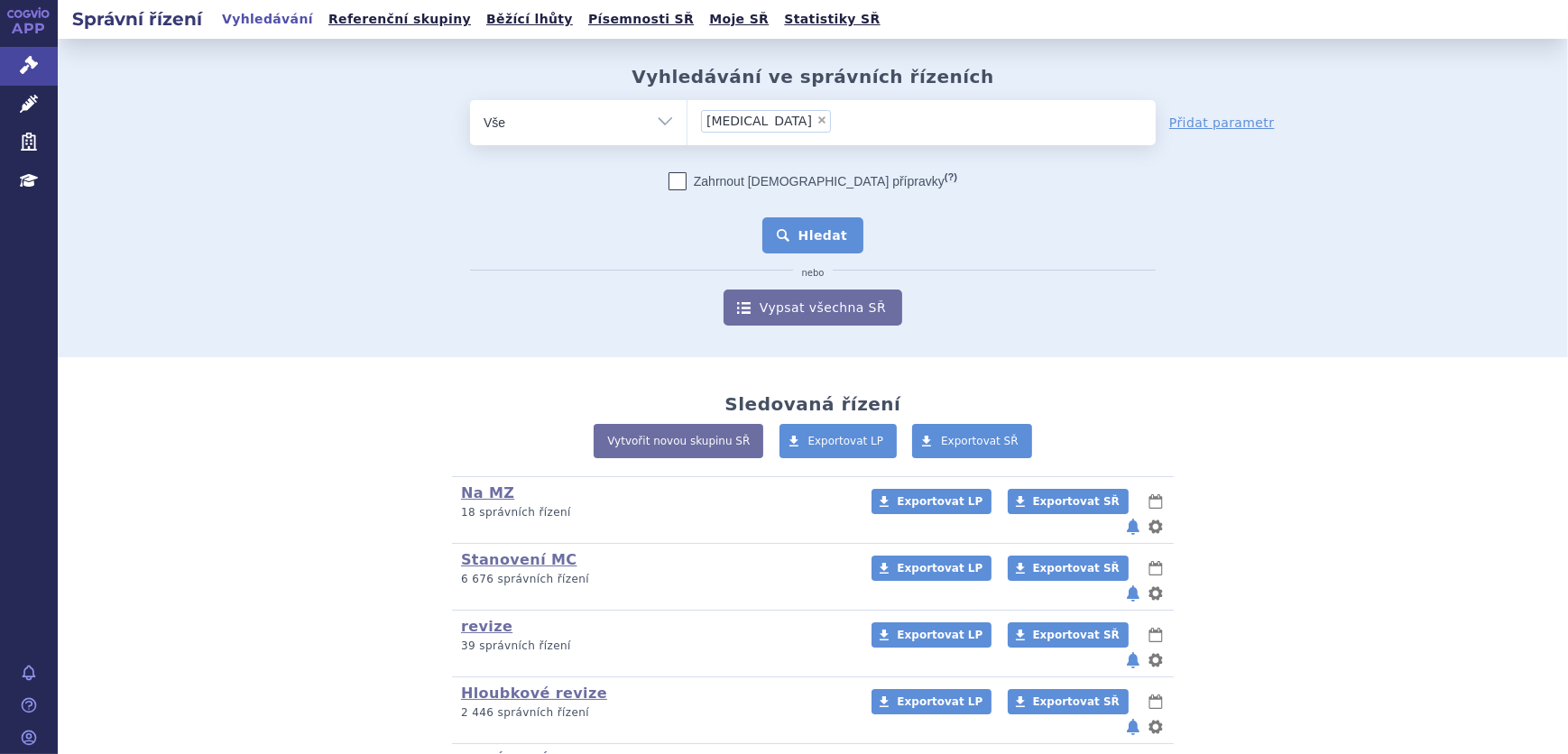
click at [784, 244] on button "Hledat" at bounding box center [814, 235] width 102 height 36
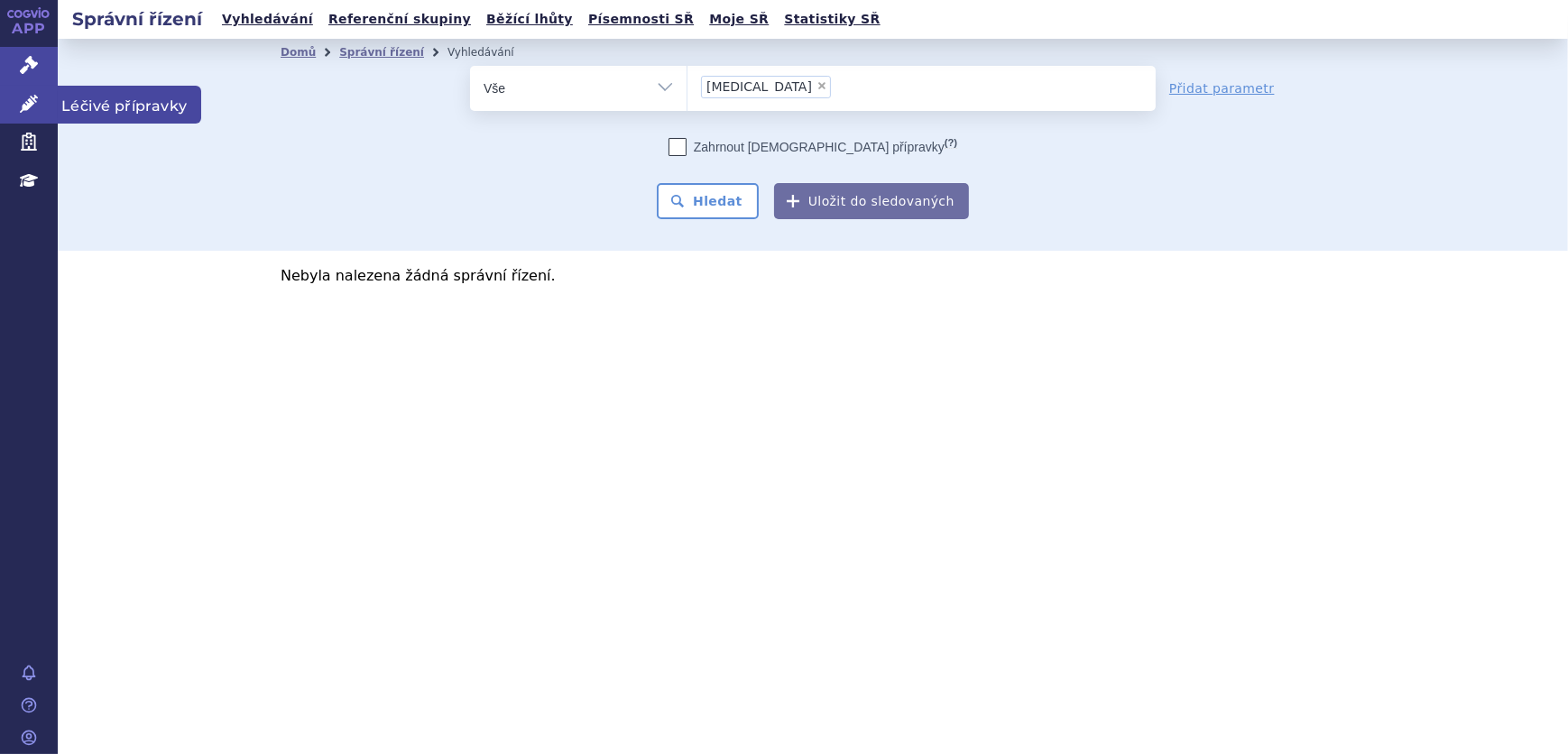
click at [23, 105] on icon at bounding box center [29, 103] width 18 height 18
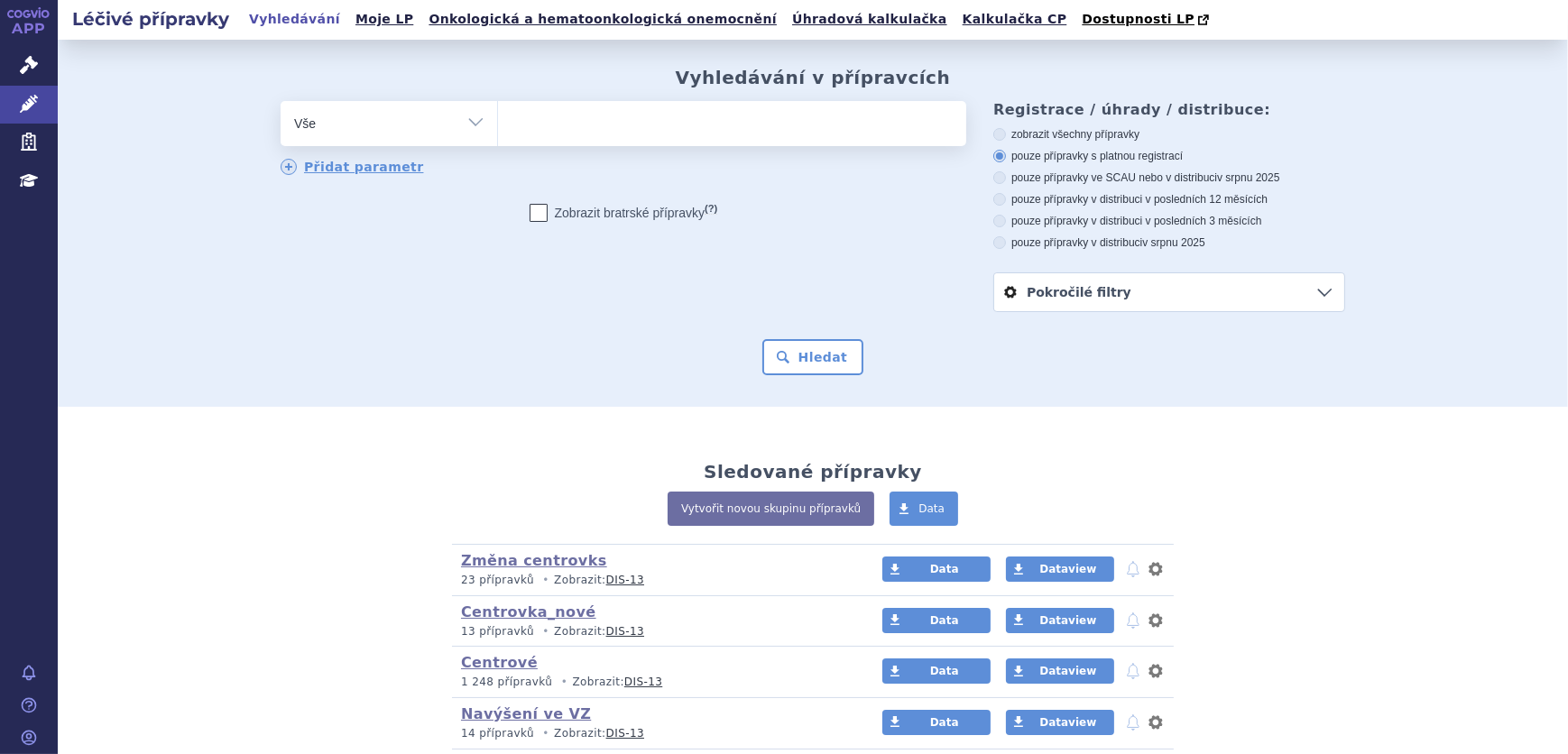
click at [688, 135] on ul at bounding box center [732, 119] width 468 height 38
click at [498, 135] on select at bounding box center [497, 122] width 1 height 45
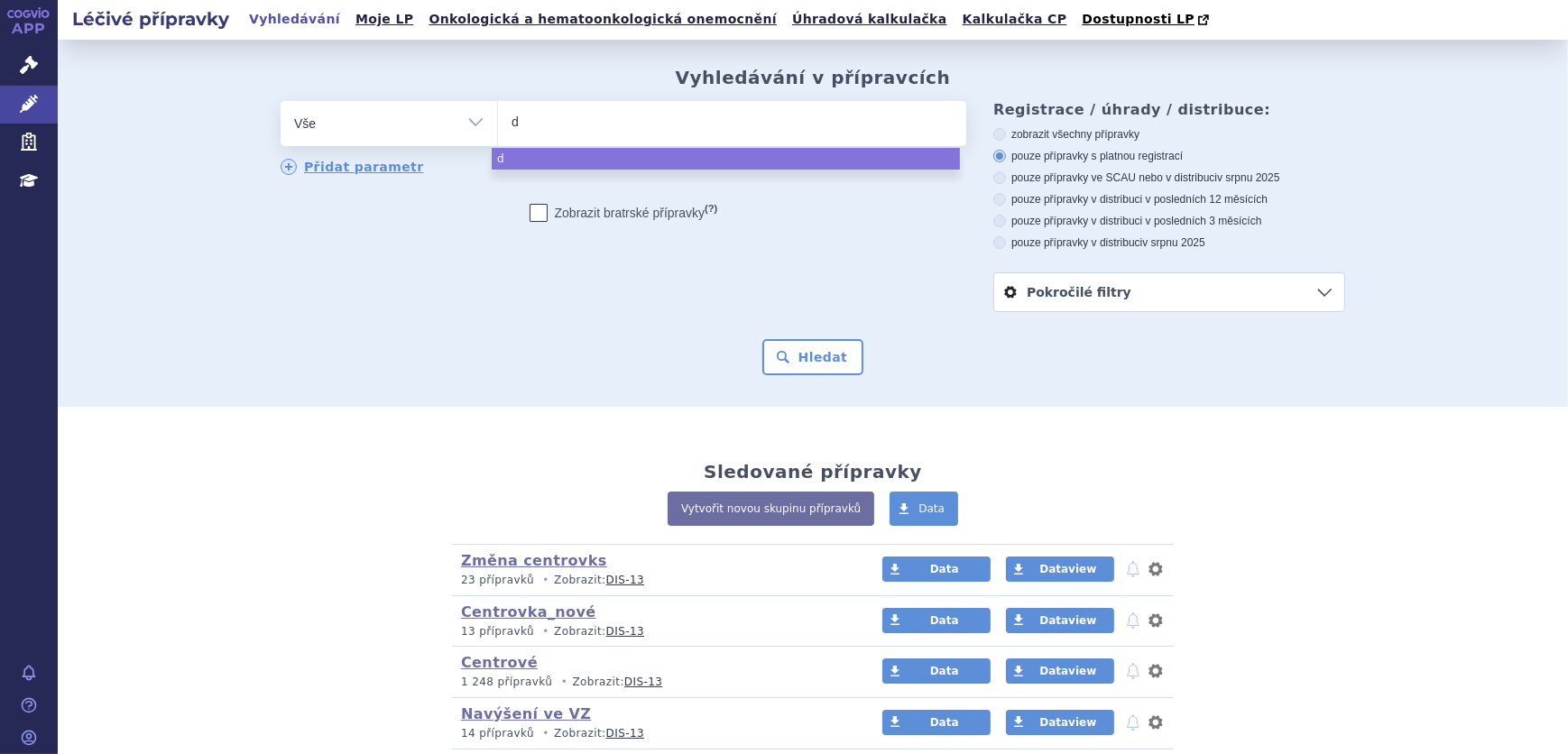
type input "do"
type input "dox"
type input "doxy"
type input "doxyc"
type input "doxycy"
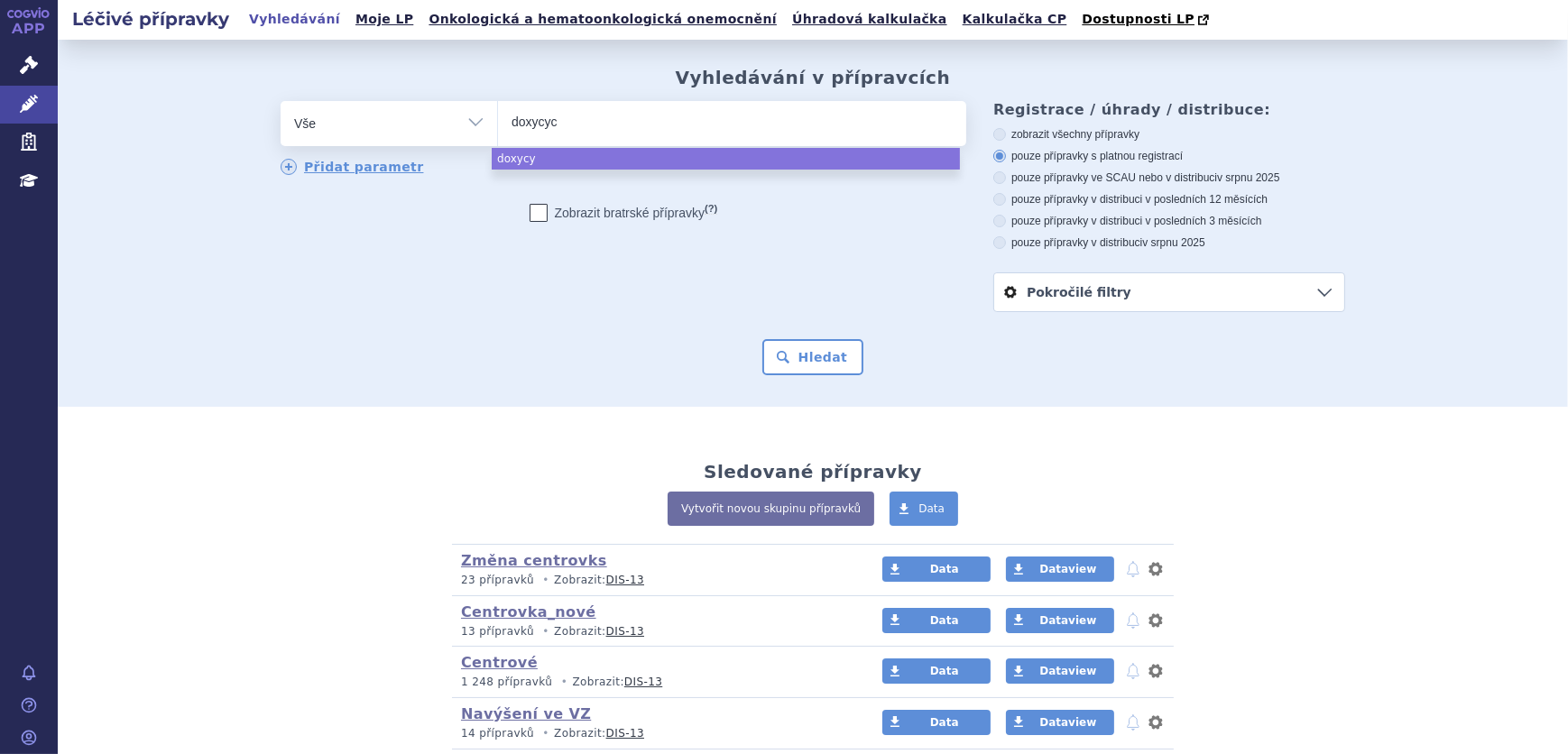
type input "doxycycl"
type input "doxycycli"
type input "doxycycline"
select select "doxycycline"
click at [825, 368] on button "Hledat" at bounding box center [814, 356] width 102 height 36
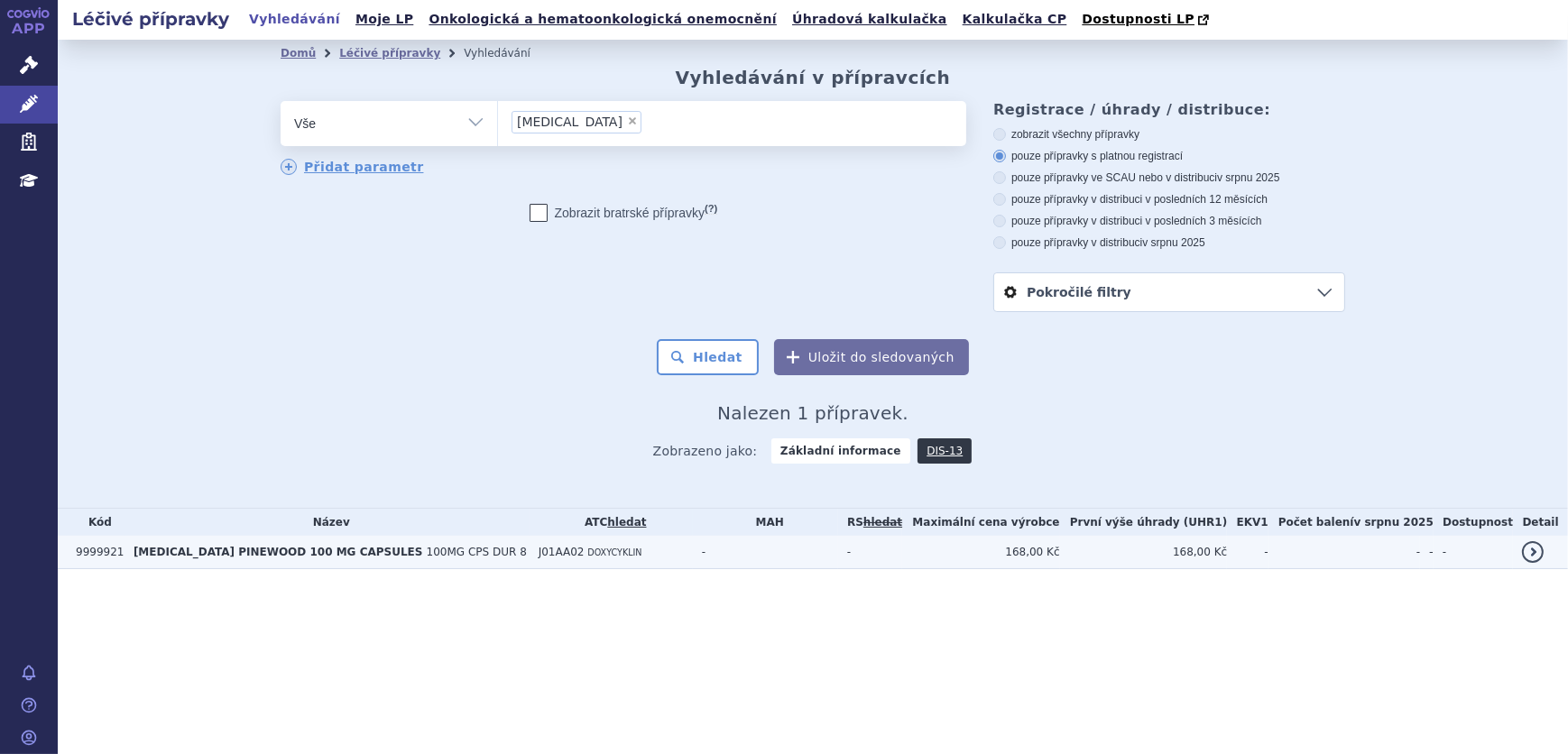
click at [331, 562] on td "[MEDICAL_DATA] PINEWOOD 100 MG CAPSULES 100MG CPS DUR 8" at bounding box center [327, 553] width 405 height 34
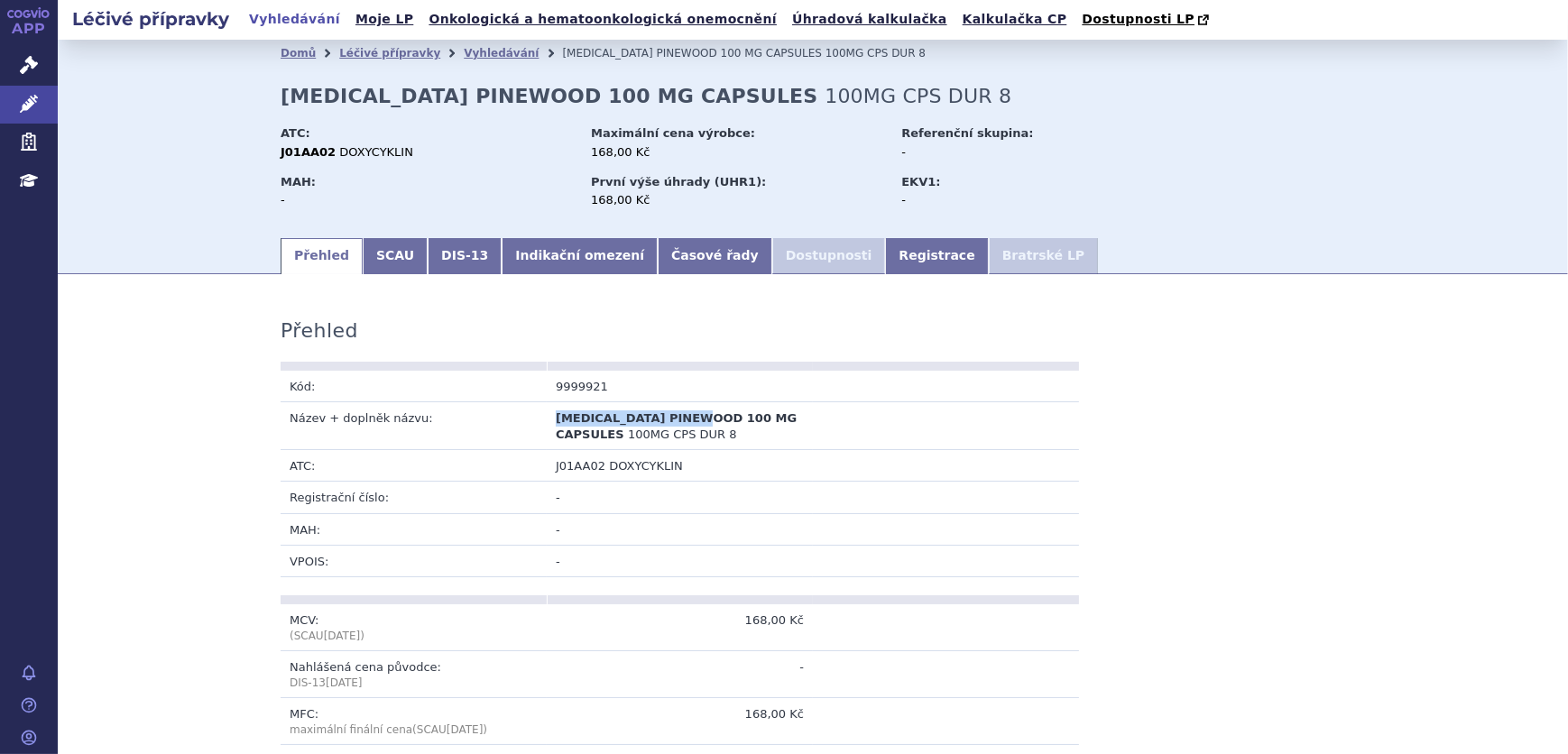
drag, startPoint x: 552, startPoint y: 418, endPoint x: 694, endPoint y: 423, distance: 142.1
click at [694, 423] on span "[MEDICAL_DATA] PINEWOOD 100 MG CAPSULES" at bounding box center [676, 426] width 241 height 30
copy span "[MEDICAL_DATA] PINEWOOD"
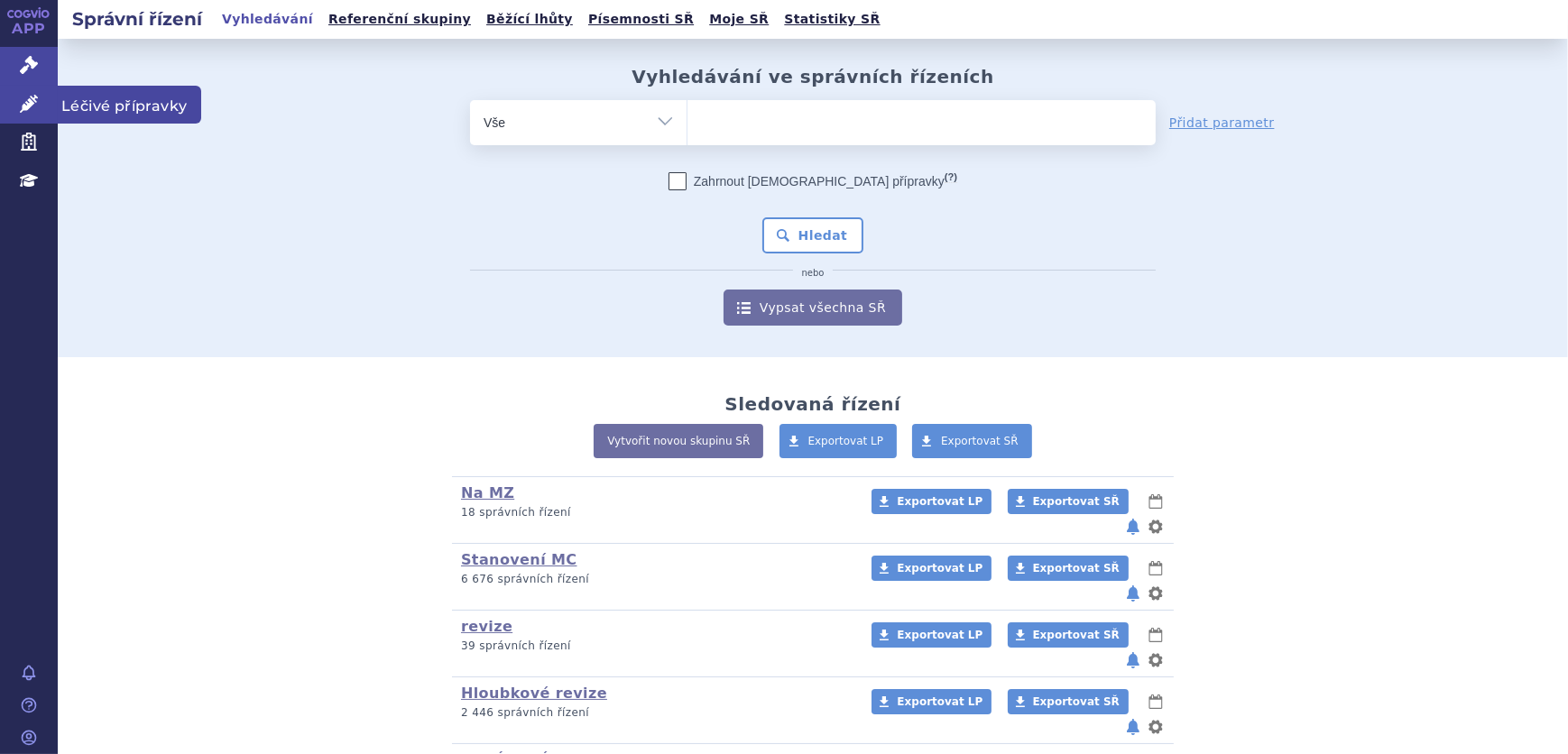
click at [0, 107] on link "Léčivé přípravky" at bounding box center [29, 104] width 58 height 38
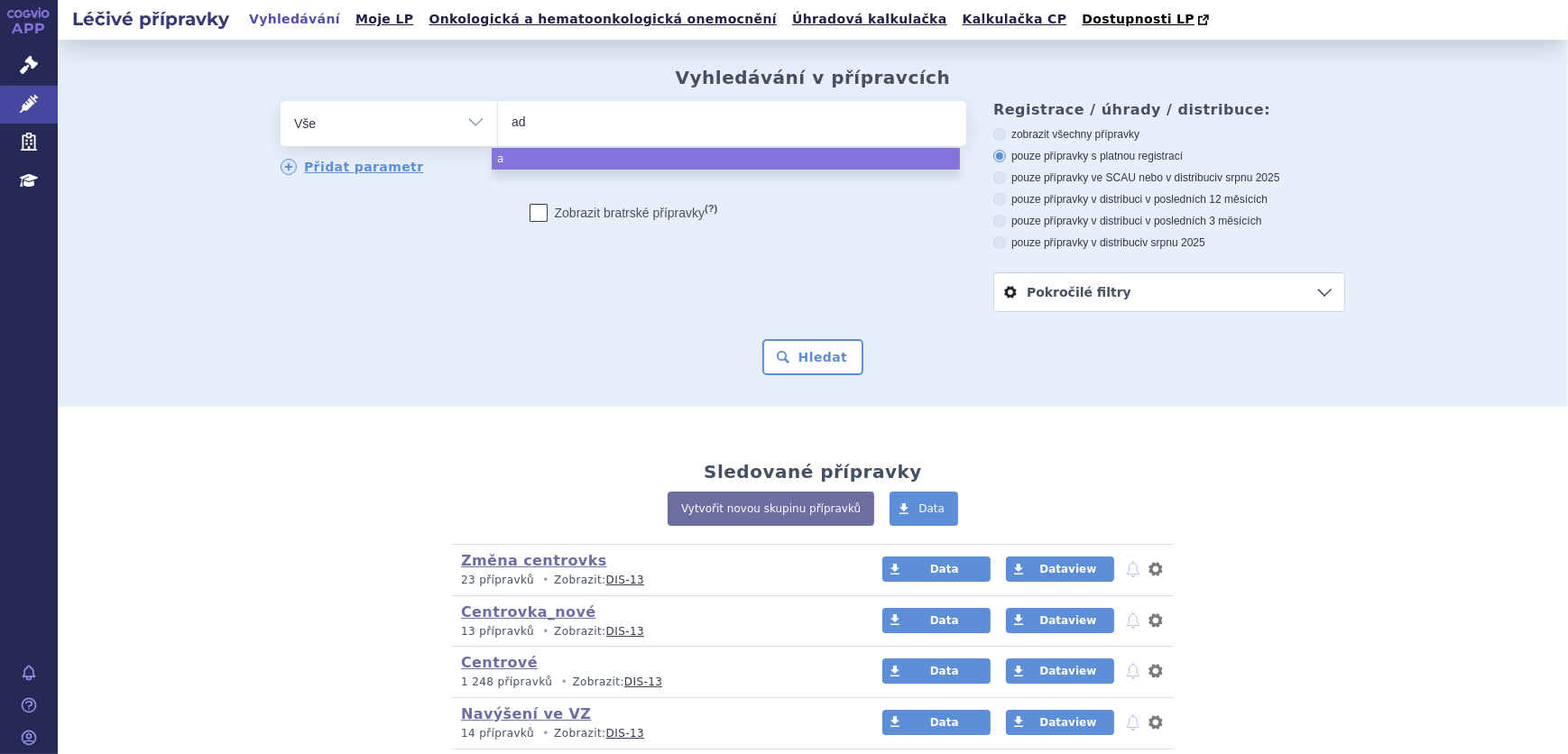
type input "ada"
type input "adac"
type input "adacel"
type input "adacel po"
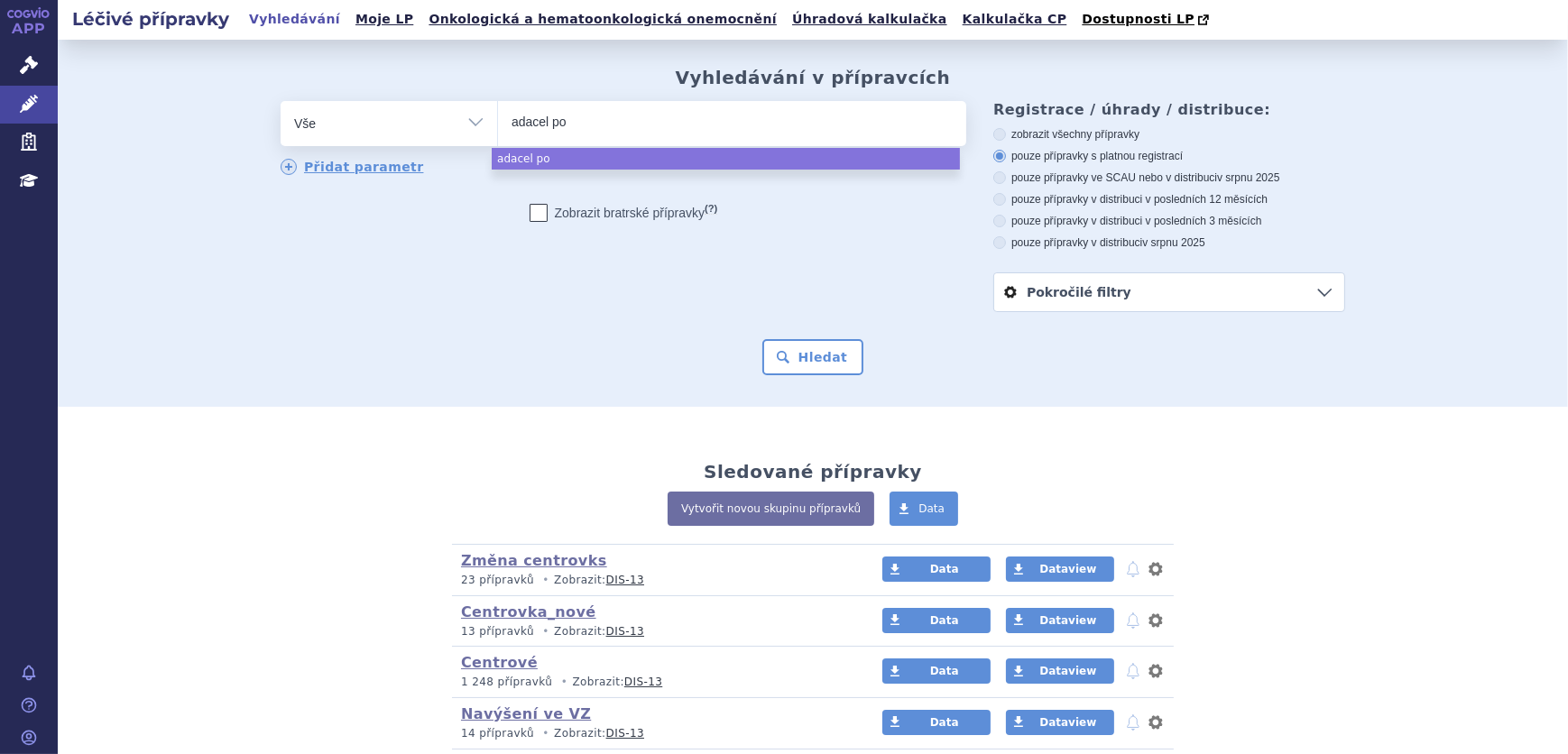
type input "adacel pol"
type input "adacel polio"
select select "adacel [MEDICAL_DATA]"
click at [808, 368] on button "Hledat" at bounding box center [814, 356] width 102 height 36
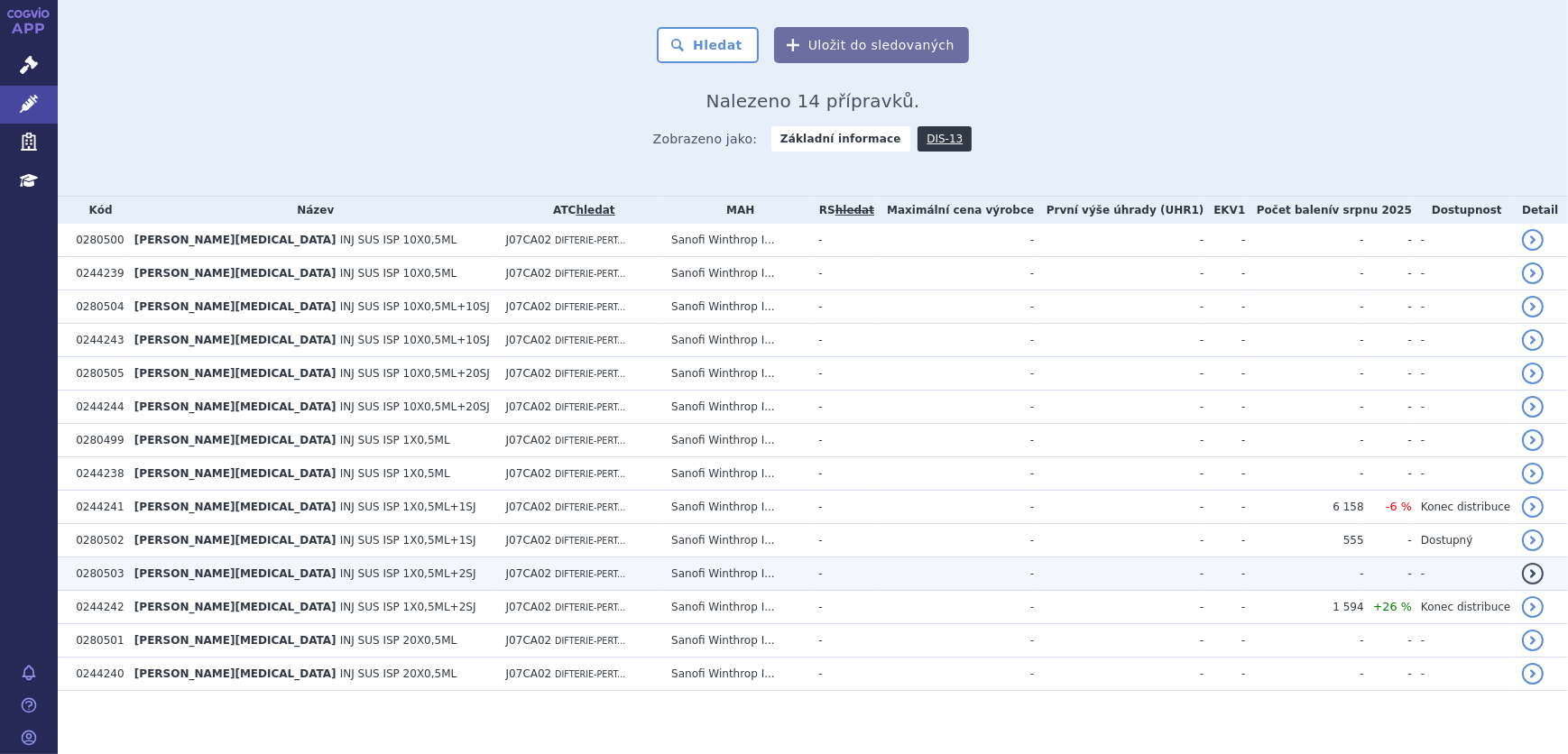
scroll to position [321, 0]
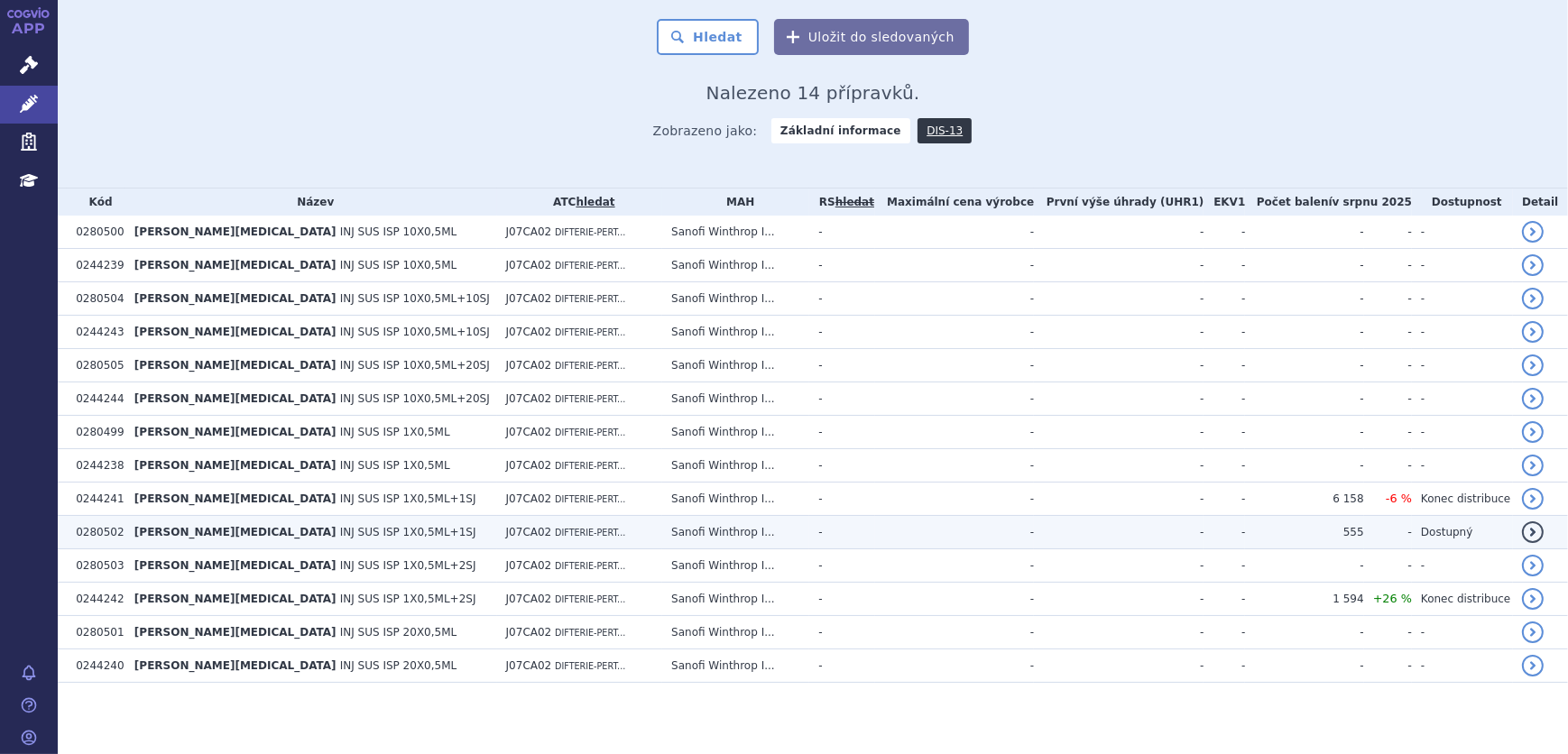
click at [340, 536] on span "INJ SUS ISP 1X0,5ML+1SJ" at bounding box center [407, 532] width 136 height 13
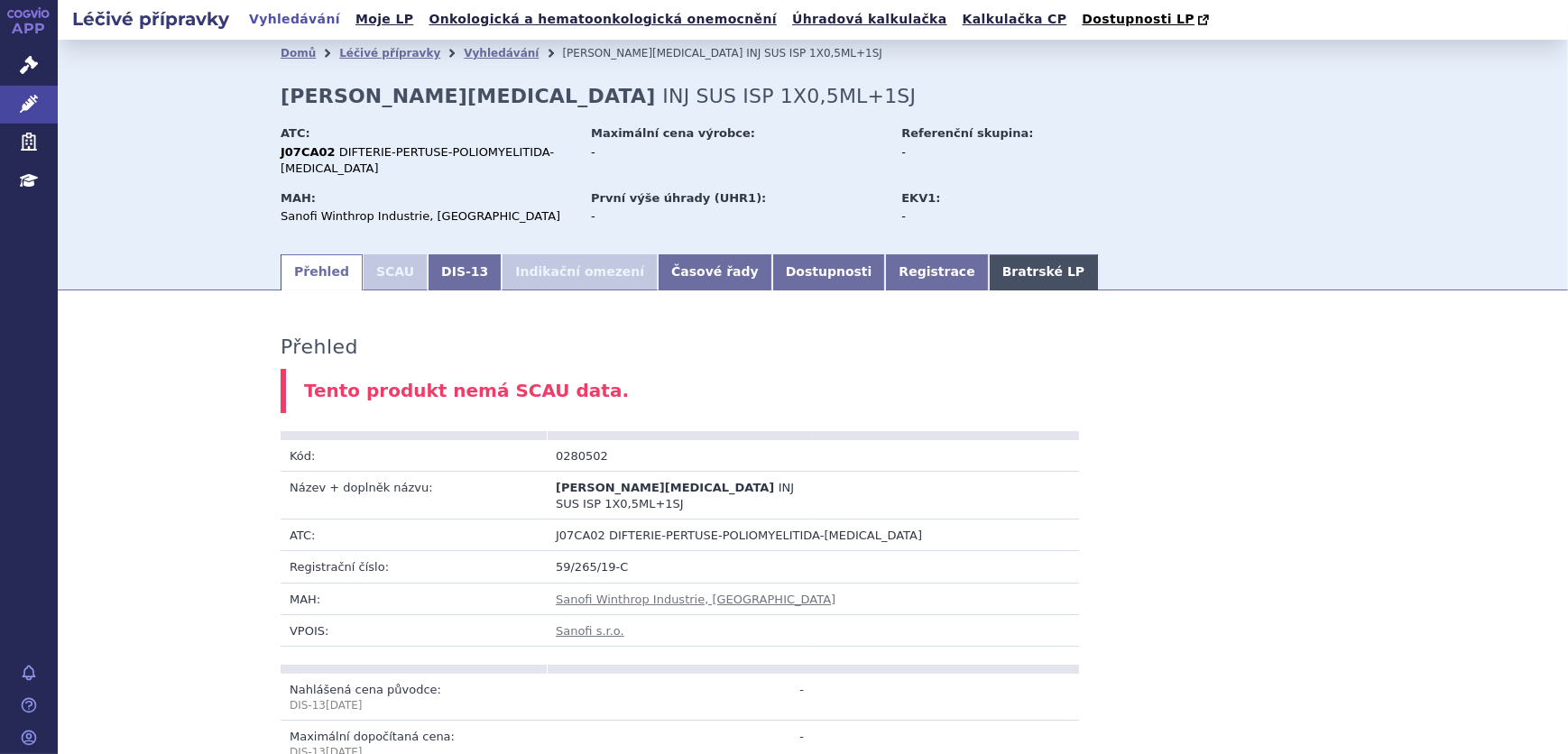
click at [989, 257] on link "Bratrské LP" at bounding box center [1043, 272] width 109 height 36
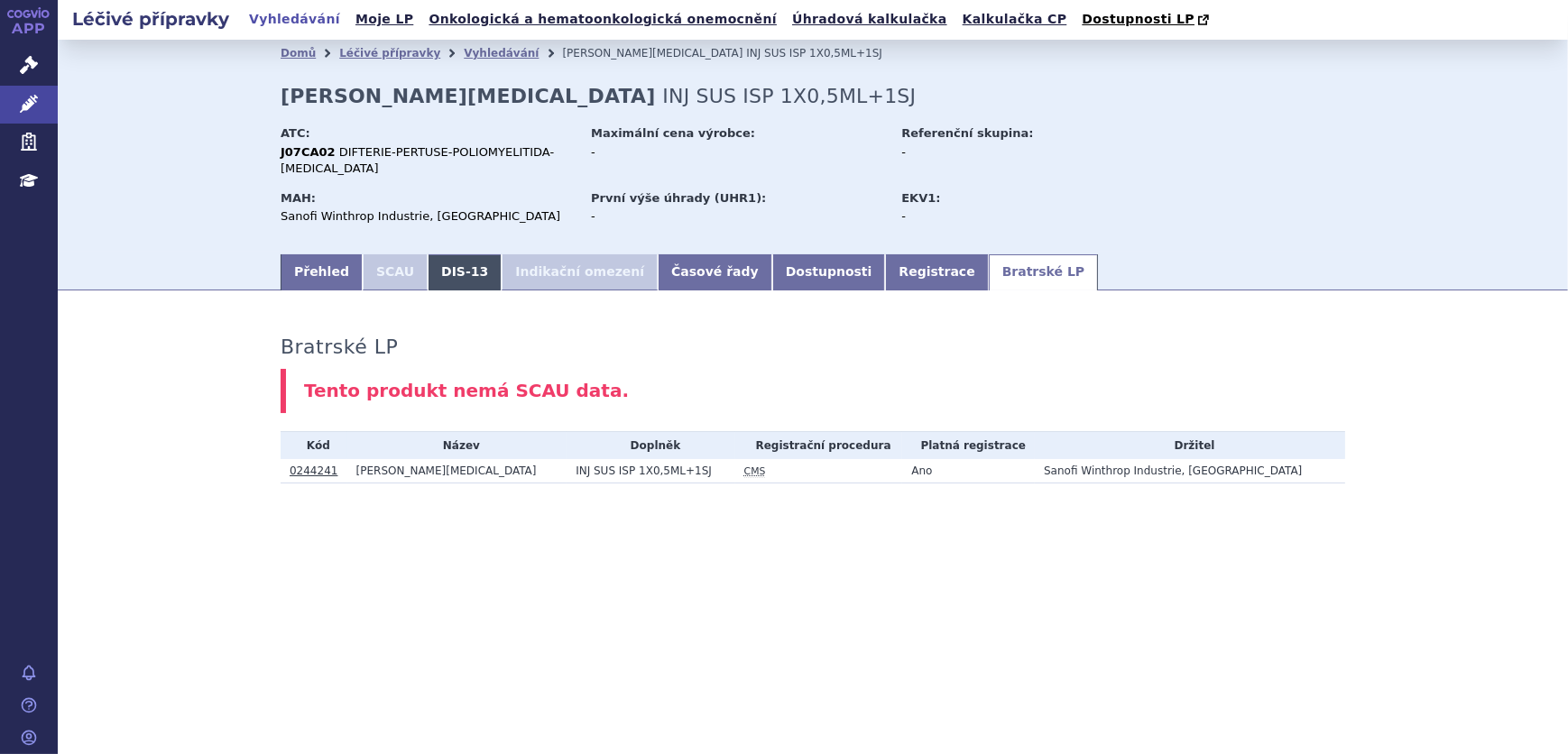
click at [459, 254] on link "DIS-13" at bounding box center [464, 272] width 74 height 36
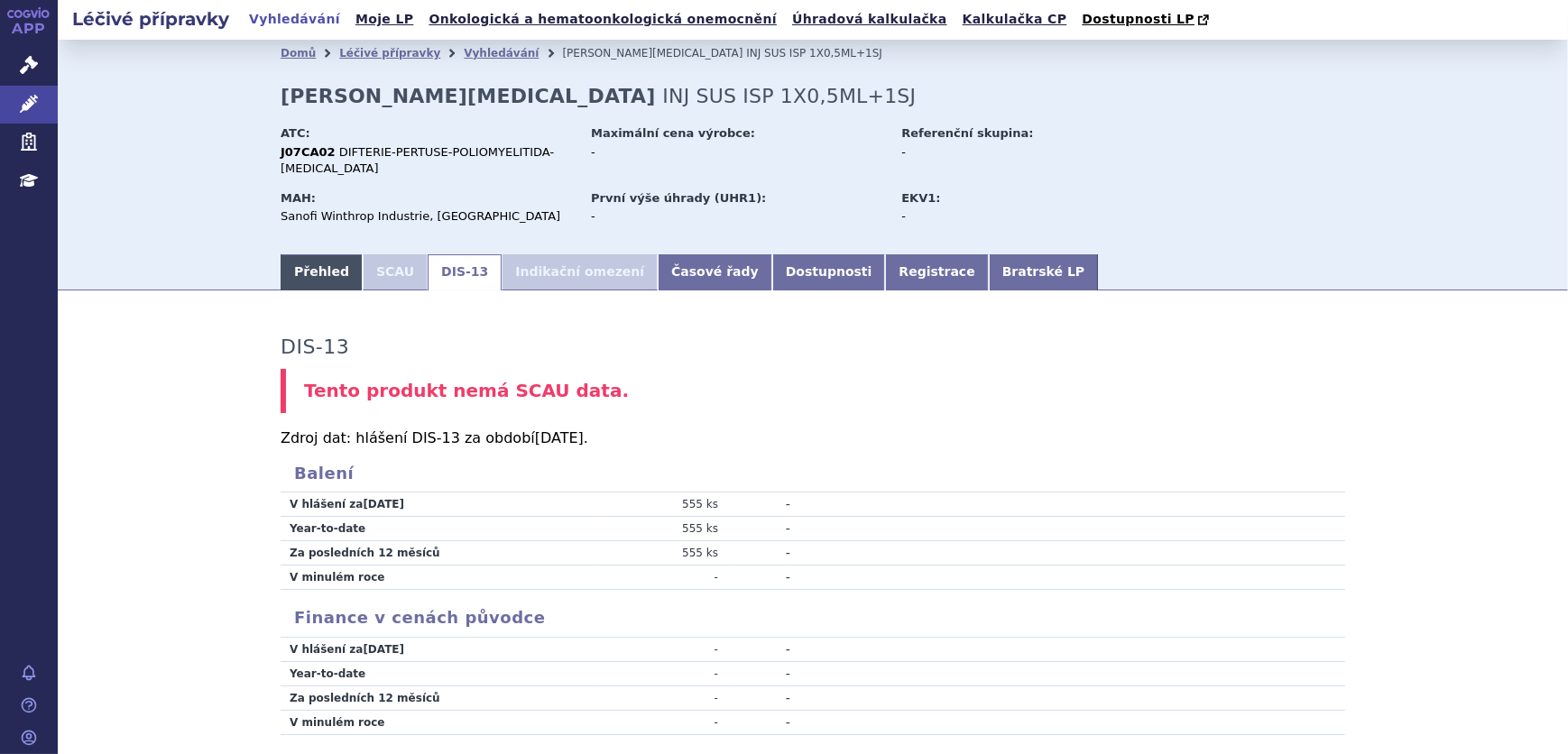
click at [301, 260] on link "Přehled" at bounding box center [321, 272] width 82 height 36
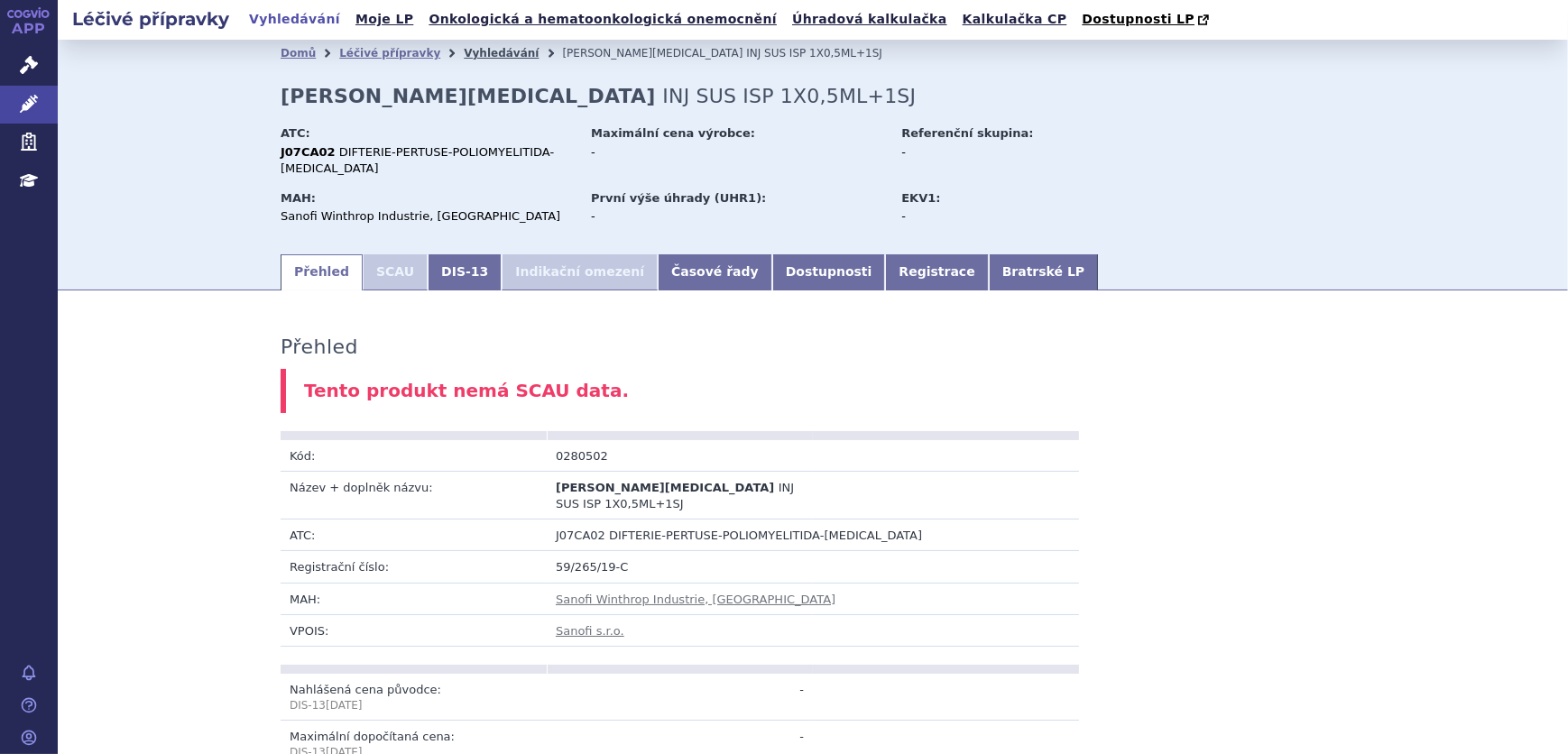
click at [479, 60] on link "Vyhledávání" at bounding box center [502, 53] width 75 height 13
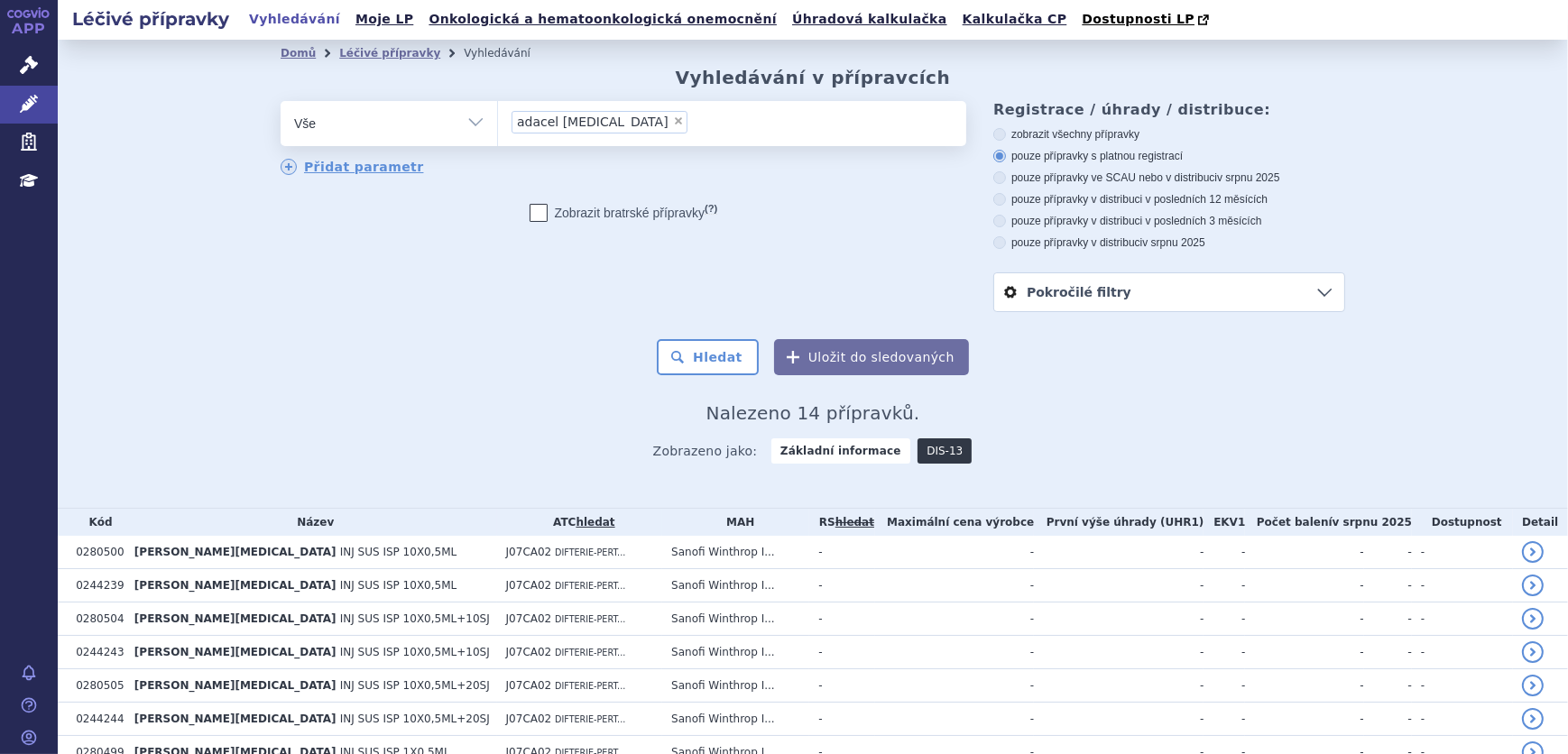
click at [930, 446] on link "DIS-13" at bounding box center [945, 451] width 54 height 25
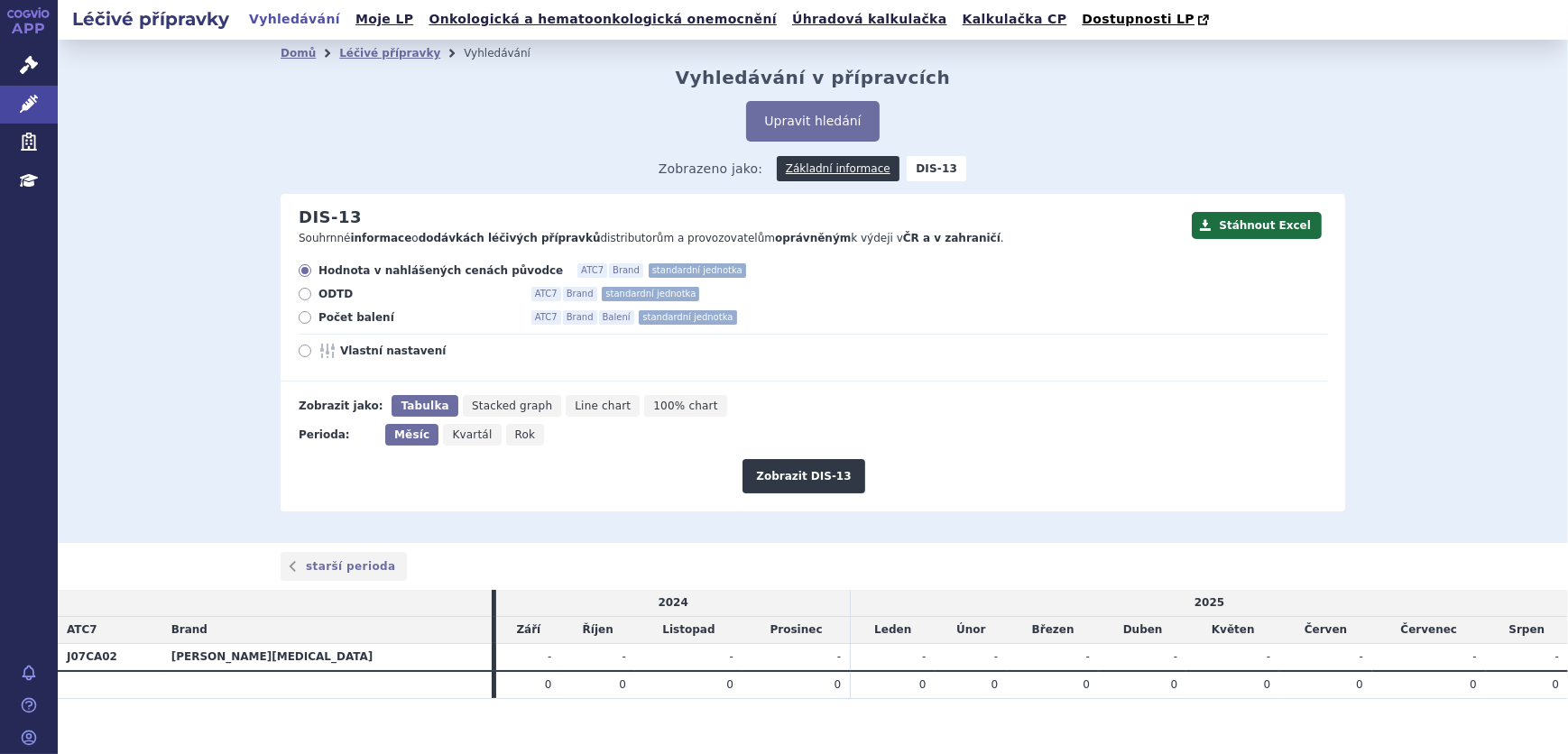
click at [346, 346] on span "Vlastní nastavení" at bounding box center [439, 351] width 198 height 14
click at [312, 348] on input "Vlastní nastavení" at bounding box center [306, 353] width 12 height 12
radio input "true"
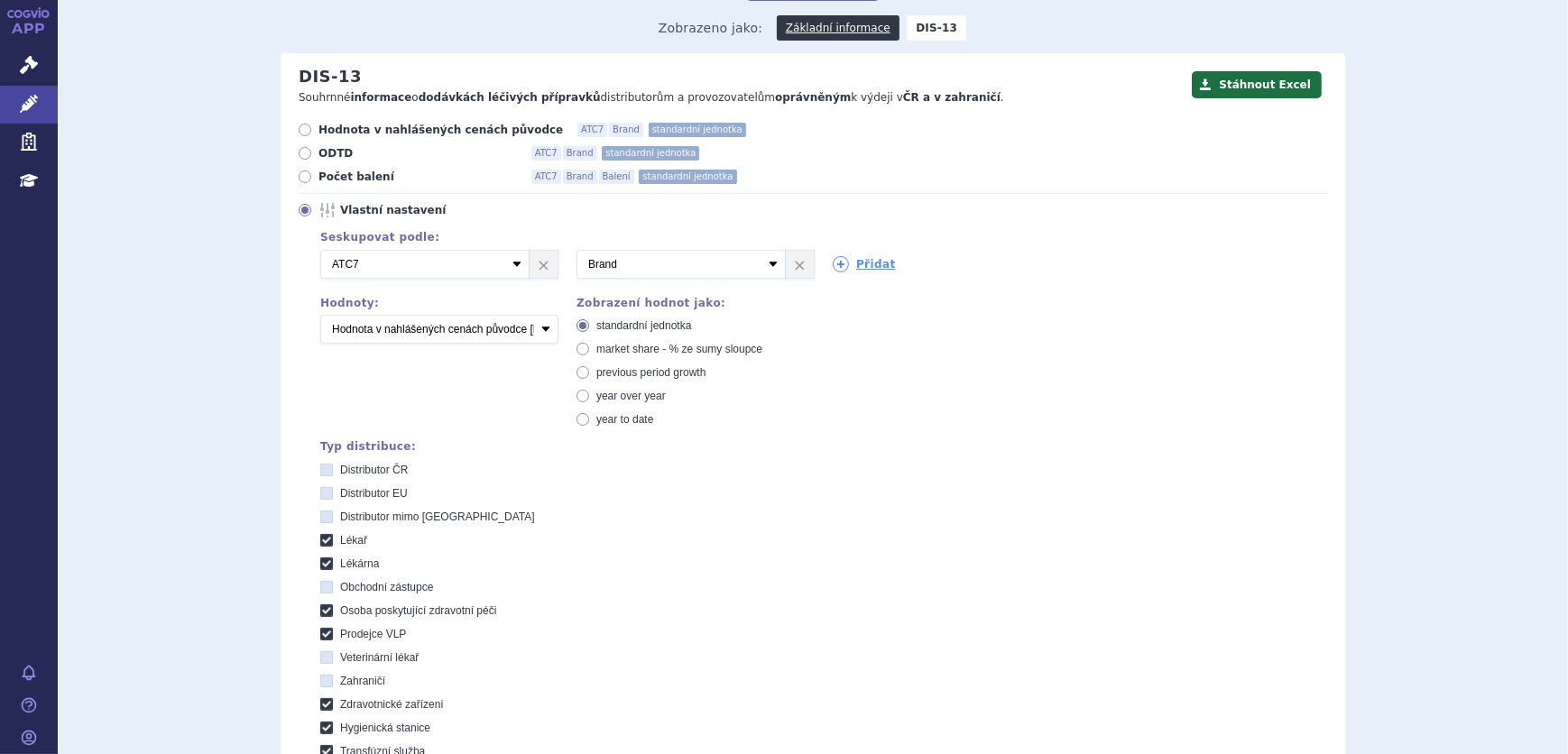
scroll to position [164, 0]
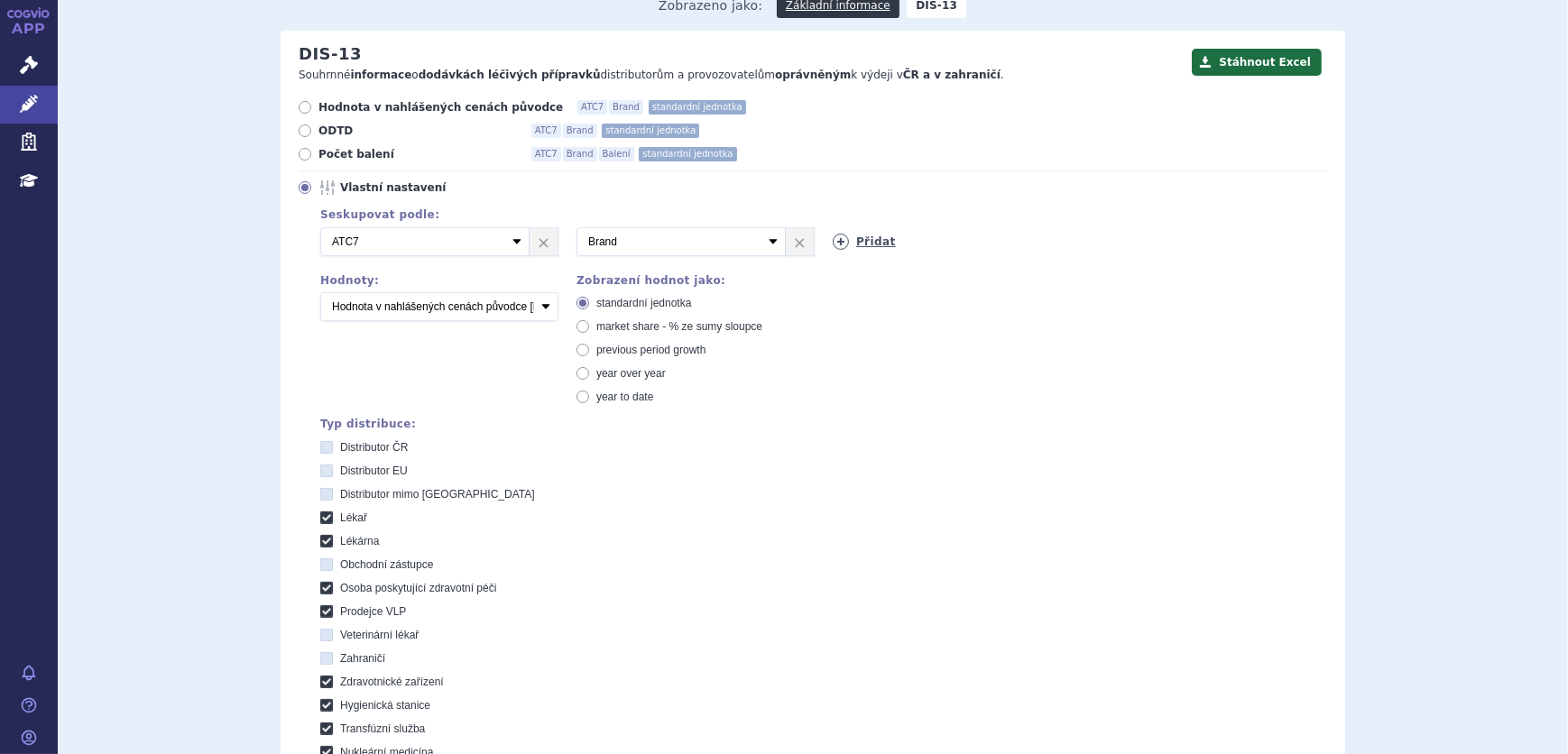
click at [856, 239] on link "Přidat" at bounding box center [865, 242] width 64 height 16
click at [860, 237] on select "Vyberte groupování ATC3 ATC5 ATC7 Brand Balení SÚKL kód MAH VPOIS Referenční sk…" at bounding box center [937, 242] width 209 height 29
select select "suklCode"
click at [833, 227] on select "Vyberte groupování ATC3 ATC5 ATC7 Brand Balení SÚKL kód MAH VPOIS Referenční sk…" at bounding box center [937, 242] width 209 height 29
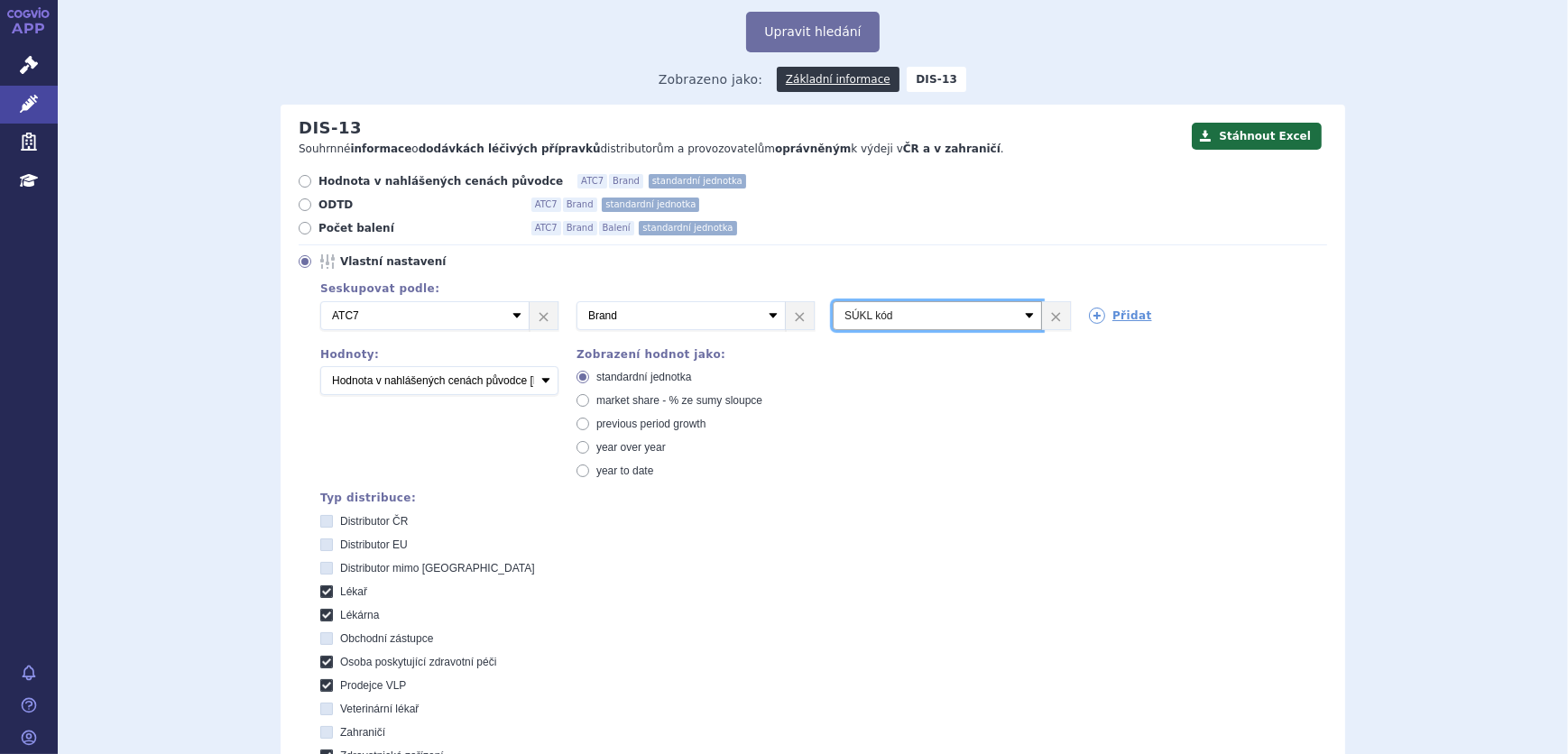
scroll to position [81, 0]
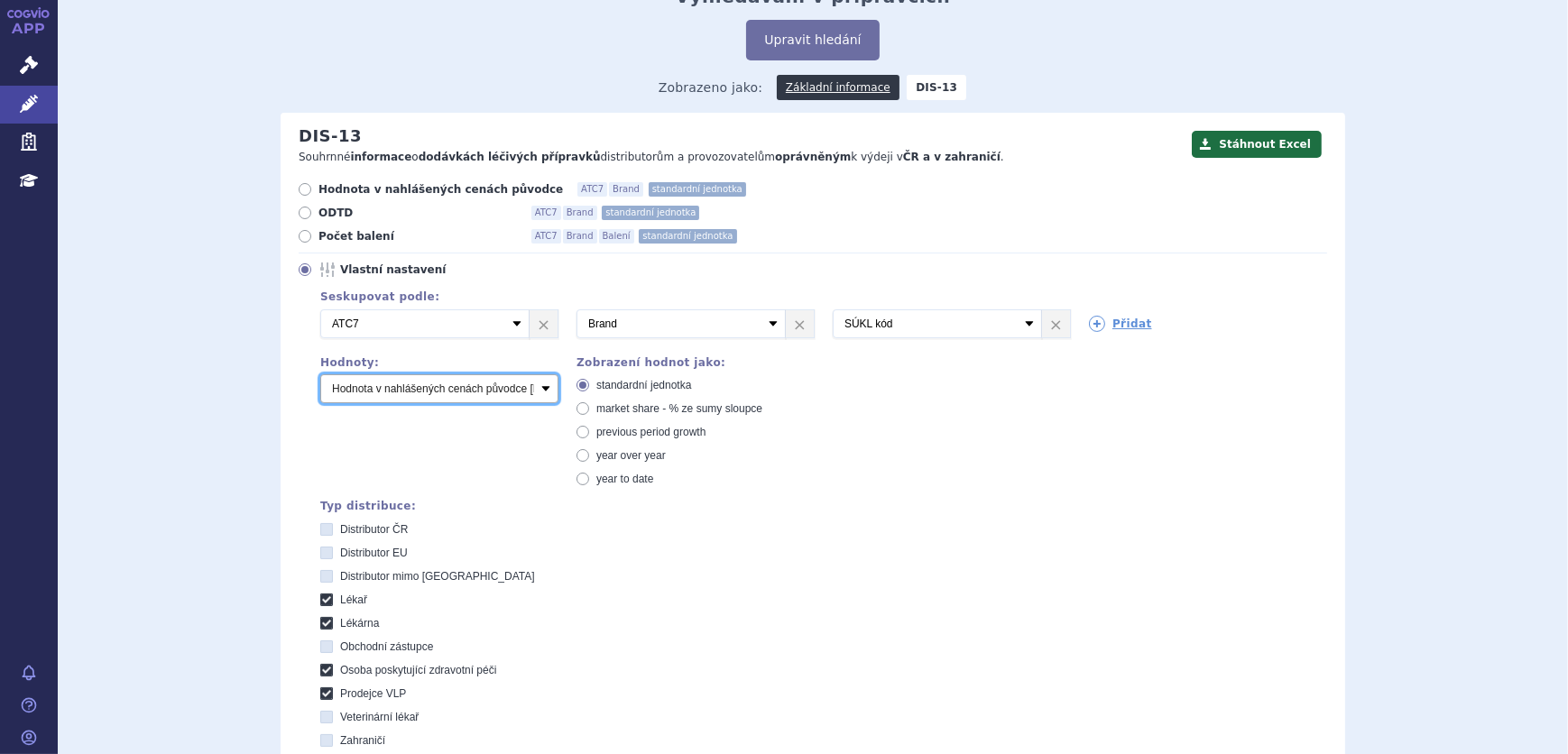
drag, startPoint x: 495, startPoint y: 394, endPoint x: 485, endPoint y: 403, distance: 13.5
click at [495, 394] on select "Počet balení Hodnota v nahlášených cenách původce [DIS-13] Hodnota v maximálníc…" at bounding box center [439, 389] width 238 height 29
select select "packages"
click at [321, 375] on select "Počet balení Hodnota v nahlášených cenách původce [DIS-13] Hodnota v maximálníc…" at bounding box center [439, 389] width 238 height 29
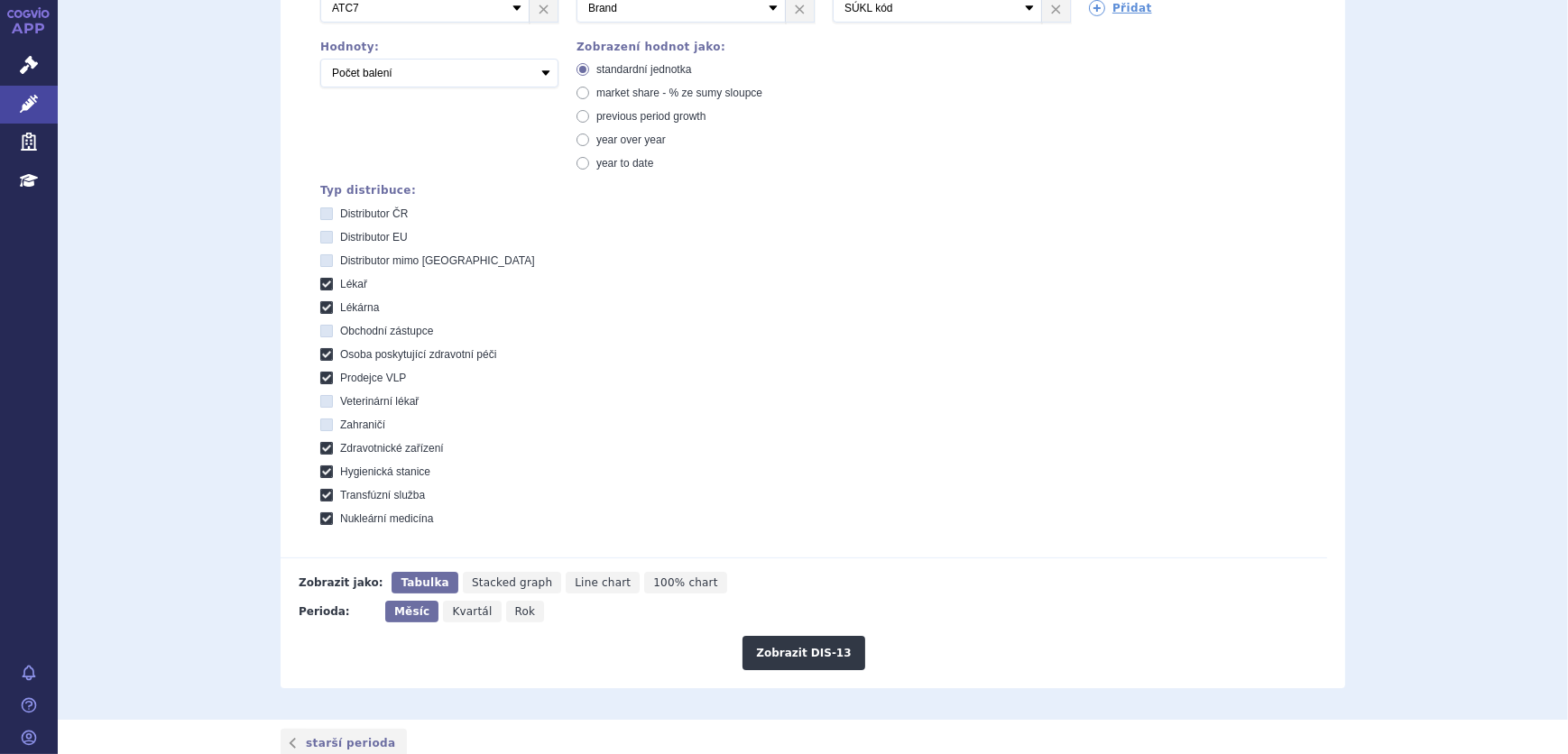
scroll to position [574, 0]
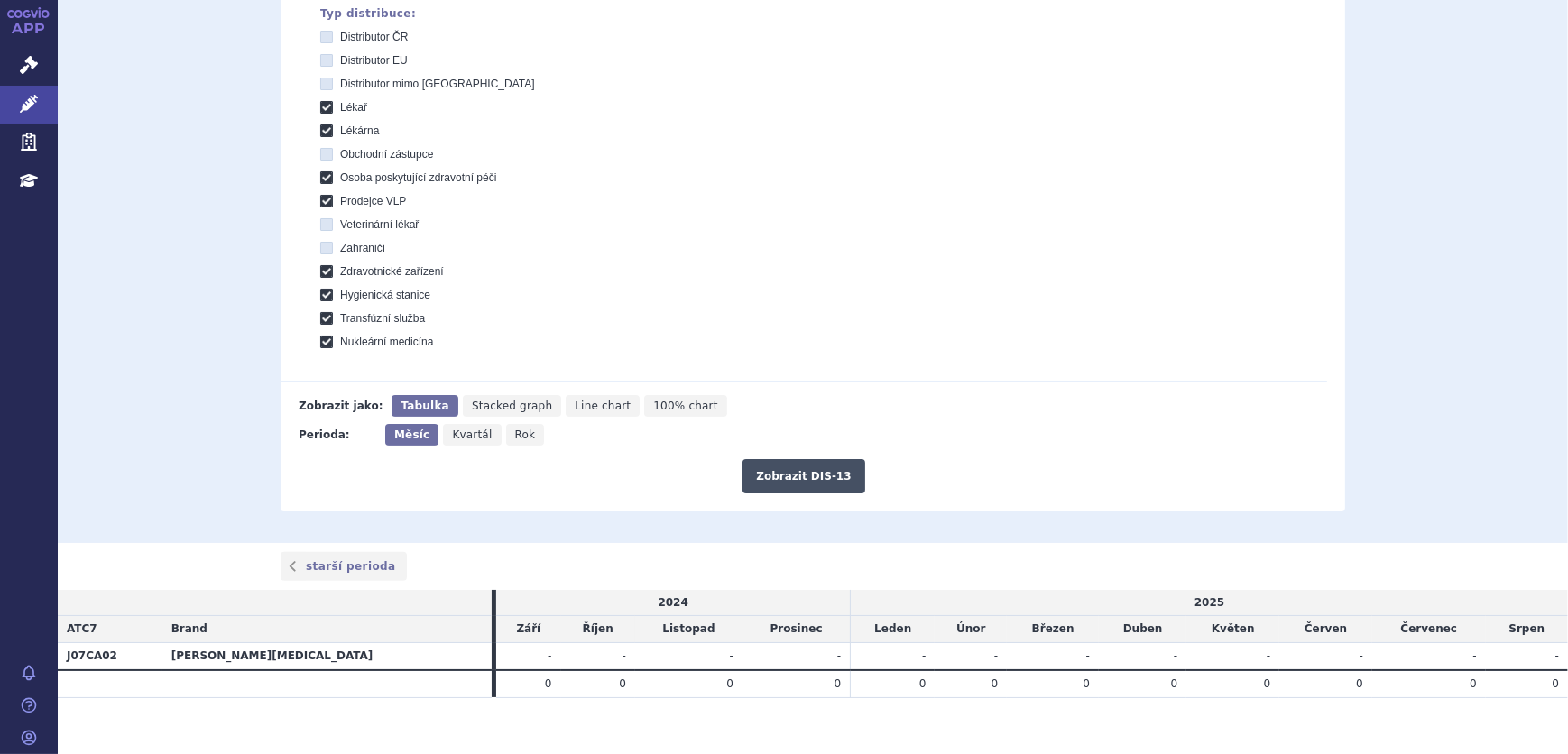
click at [781, 472] on button "Zobrazit DIS-13" at bounding box center [803, 477] width 121 height 35
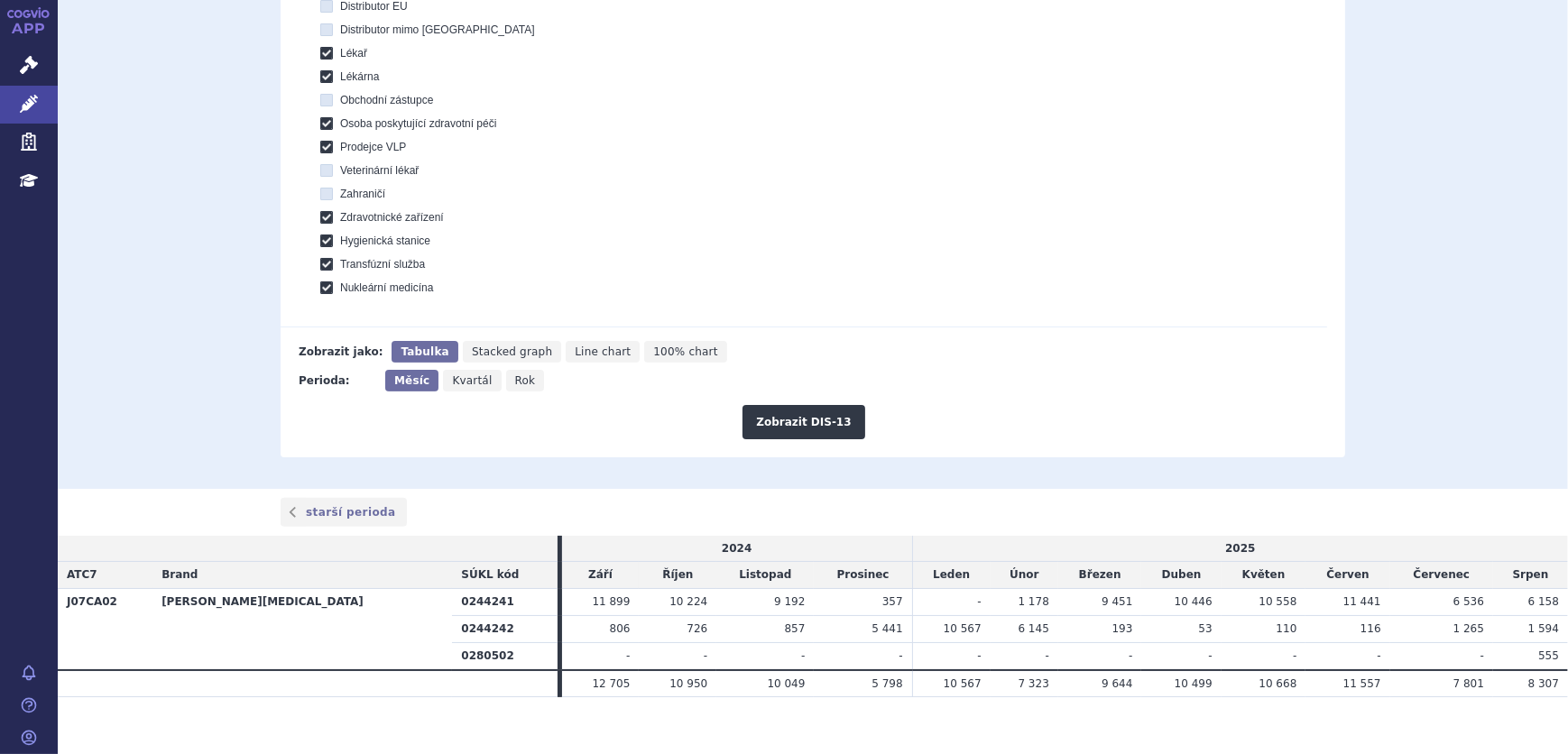
scroll to position [643, 0]
